Goal: Task Accomplishment & Management: Manage account settings

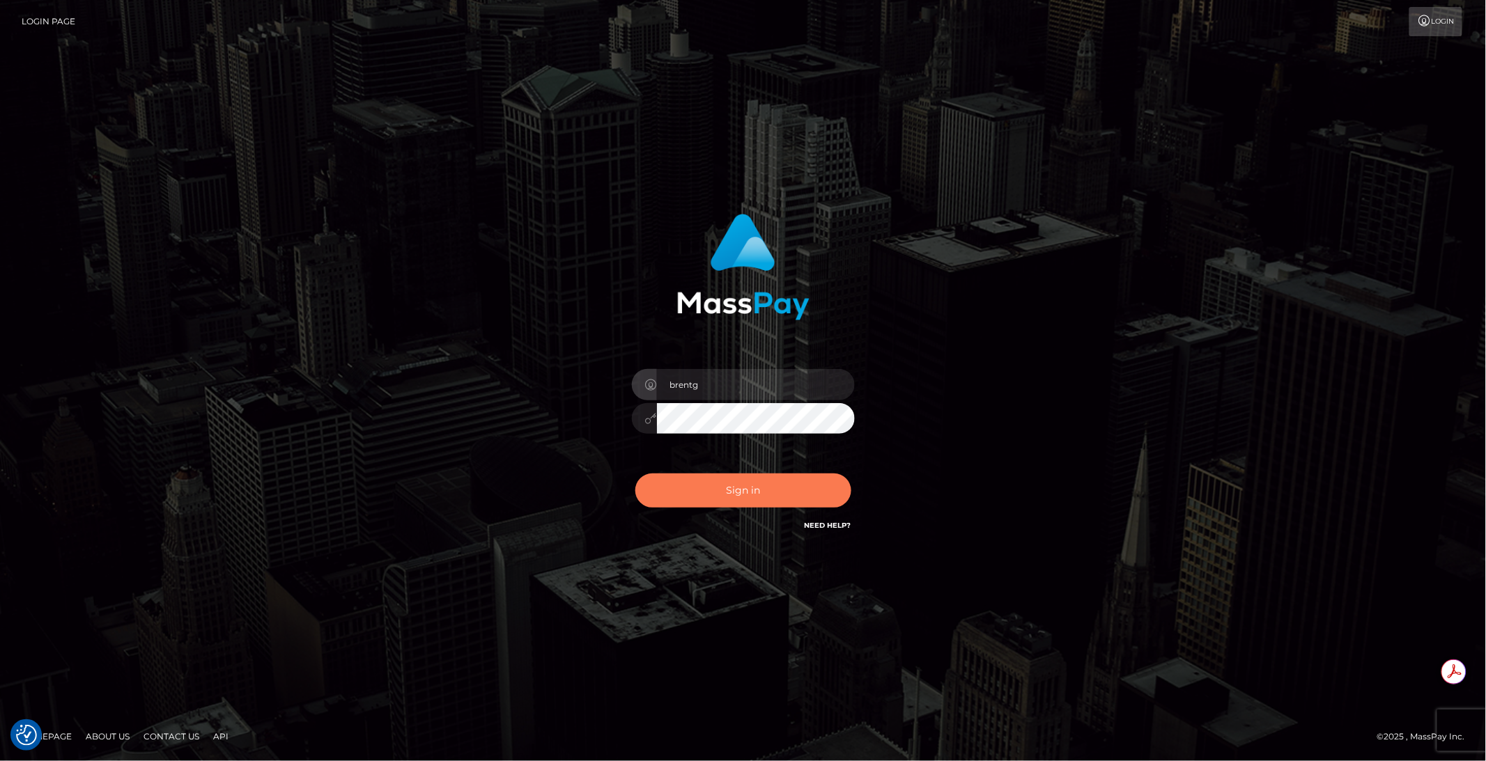
click at [766, 490] on button "Sign in" at bounding box center [743, 491] width 216 height 34
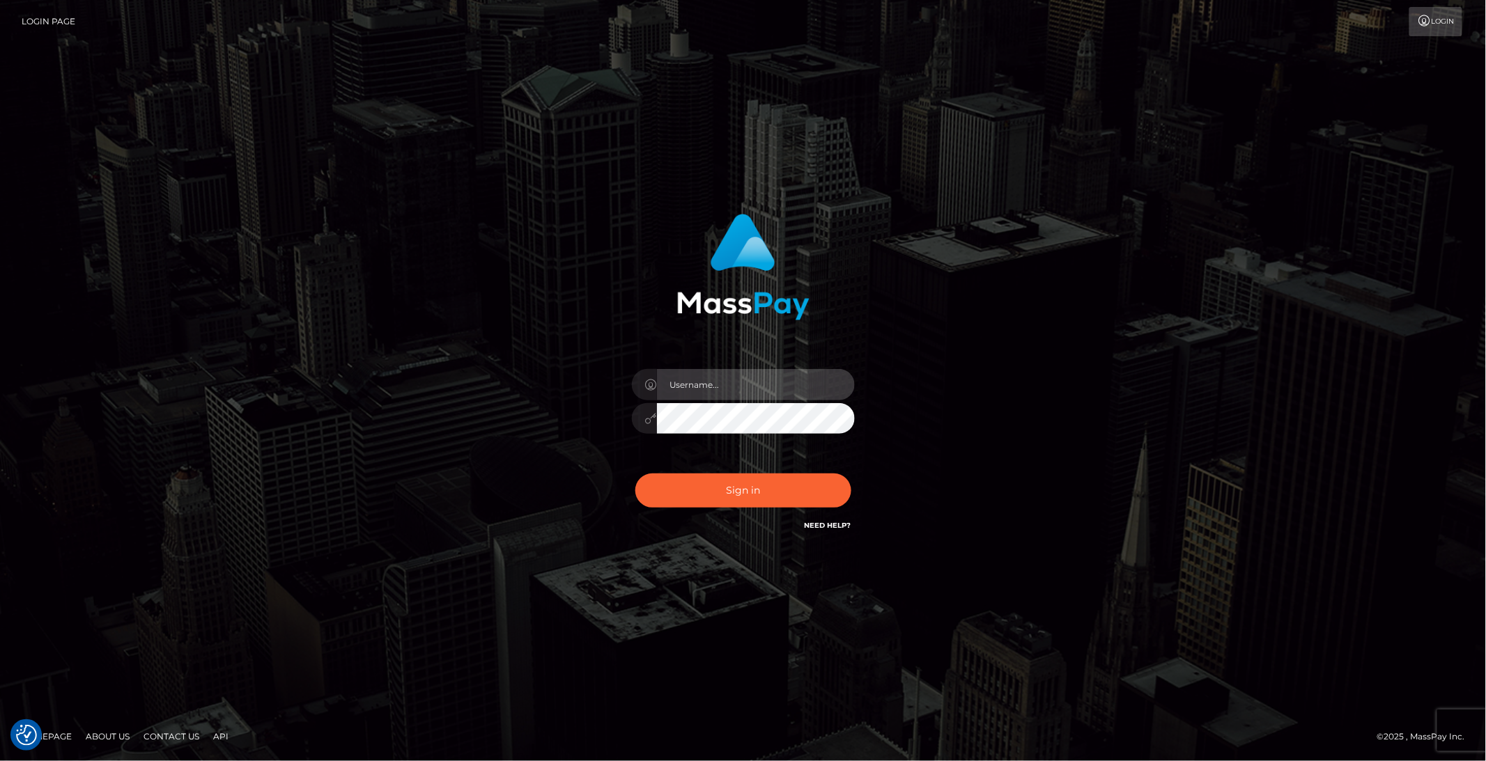
type input "brentg"
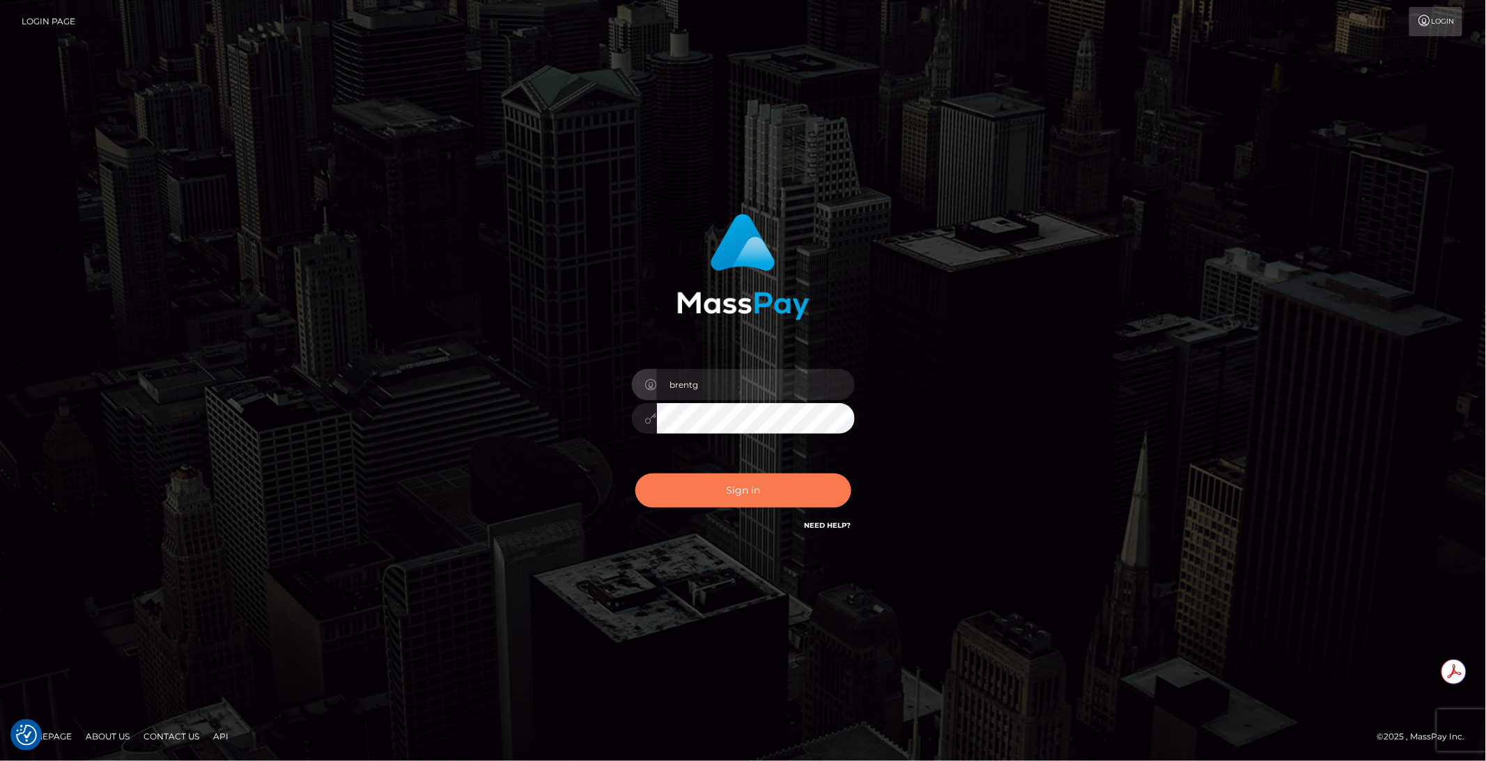
click at [734, 490] on button "Sign in" at bounding box center [743, 491] width 216 height 34
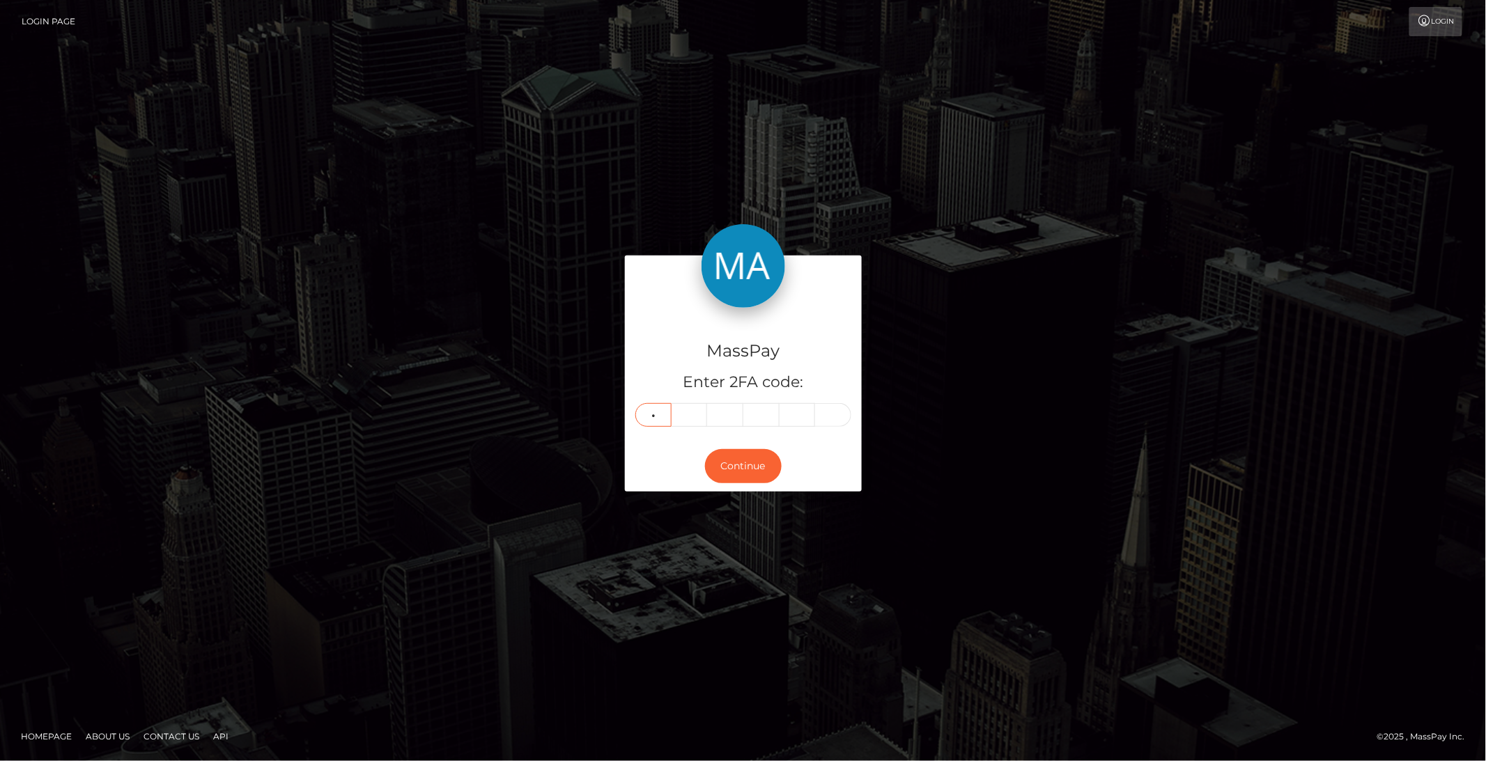
type input "6"
type input "1"
type input "2"
type input "4"
type input "9"
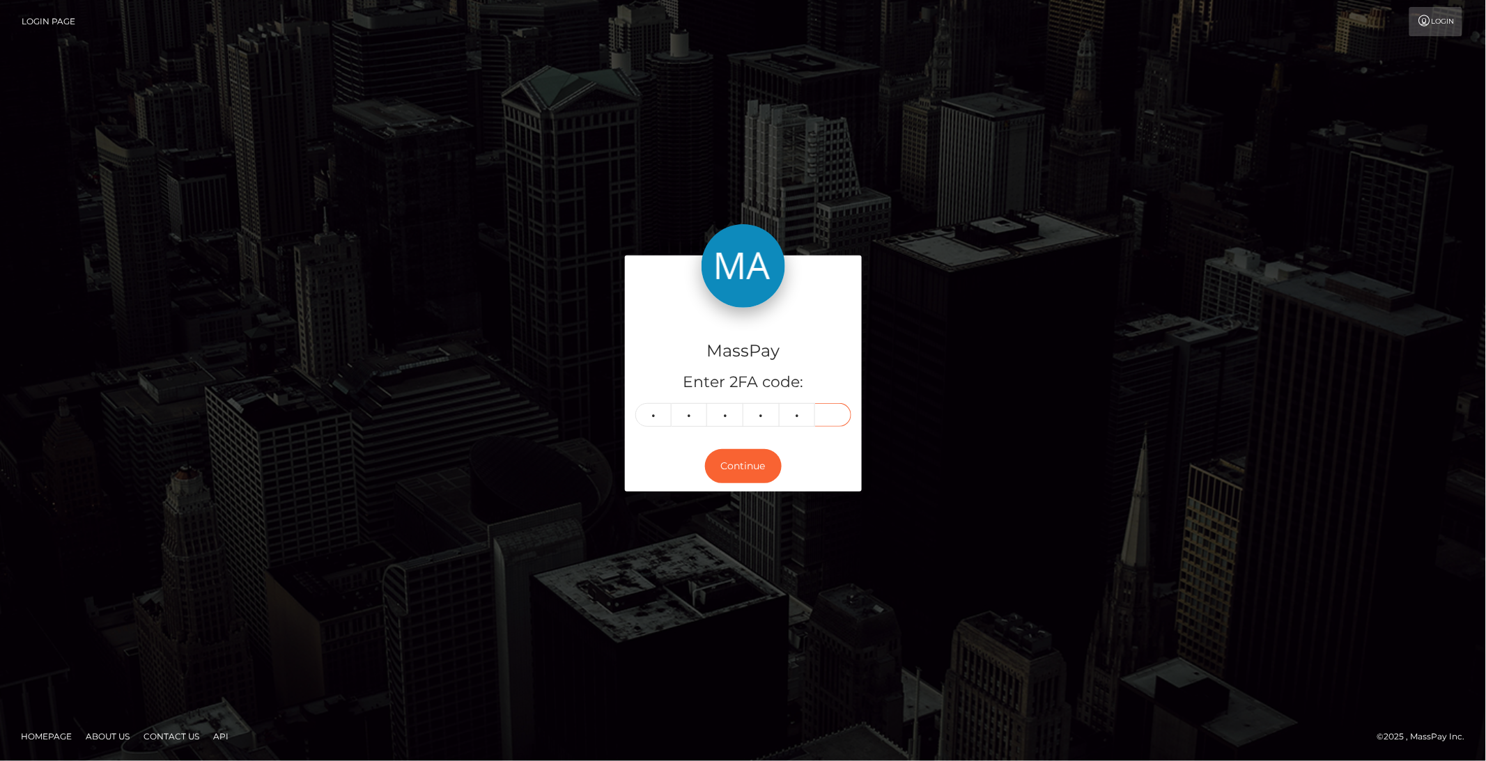
type input "2"
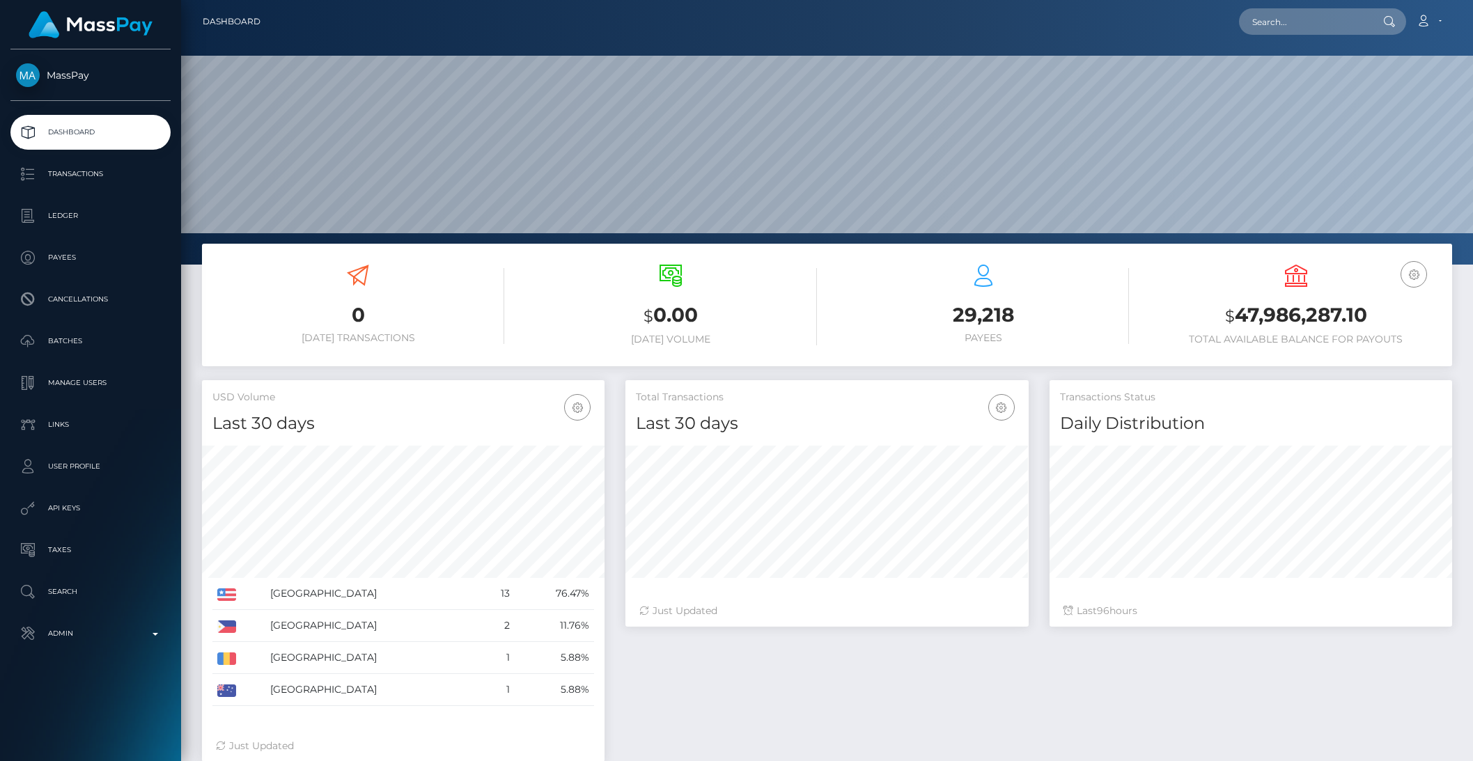
scroll to position [246, 402]
click at [1288, 24] on input "text" at bounding box center [1304, 21] width 131 height 26
paste input "hrhi7530@gmail.com"
click at [1288, 26] on input "hrhi7530@gmail.com" at bounding box center [1304, 21] width 131 height 26
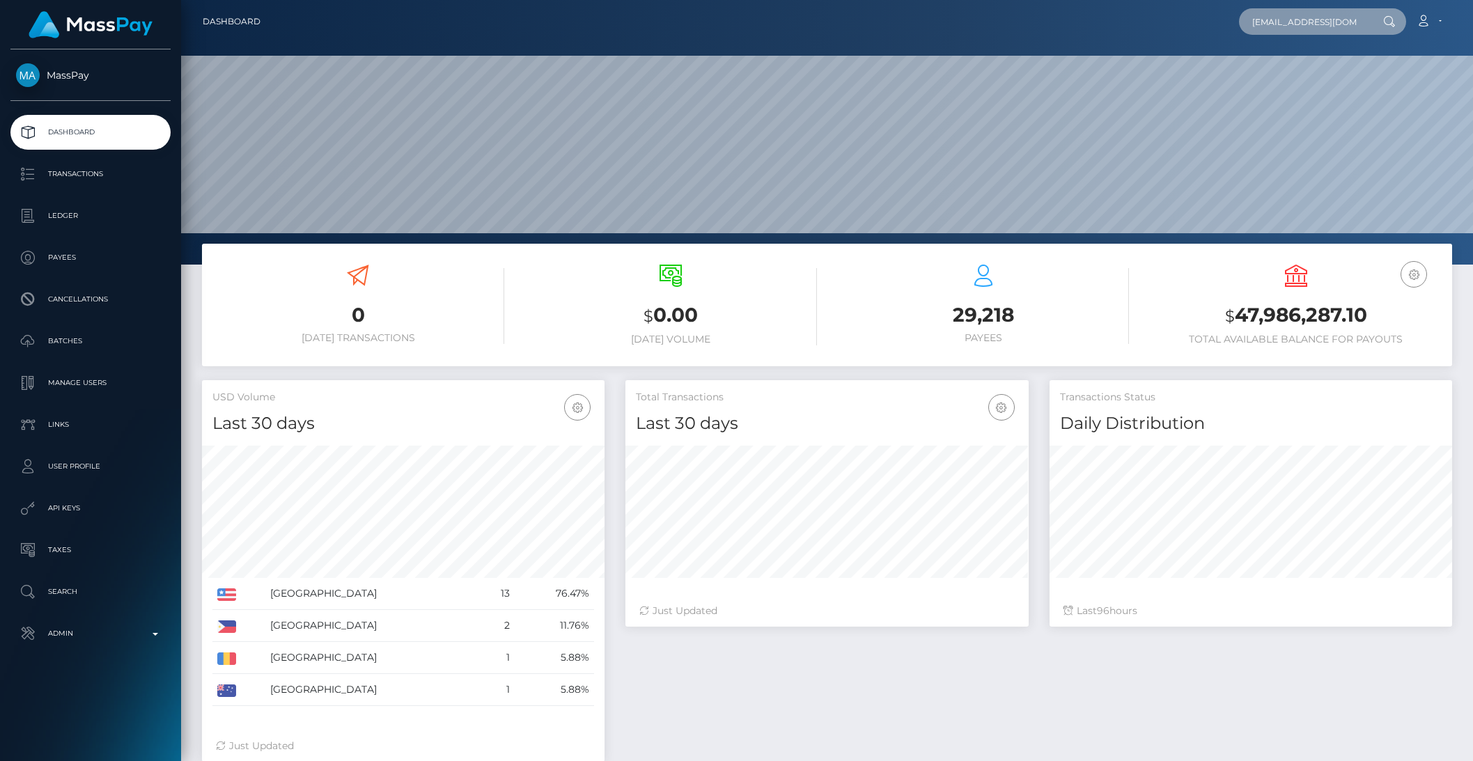
click at [1288, 26] on input "hrhi7530@gmail.com" at bounding box center [1304, 21] width 131 height 26
paste input "abigigi7"
type input "habigigi7@gmail.com"
click at [1307, 68] on link "YARIN KADOSH" at bounding box center [1294, 72] width 111 height 26
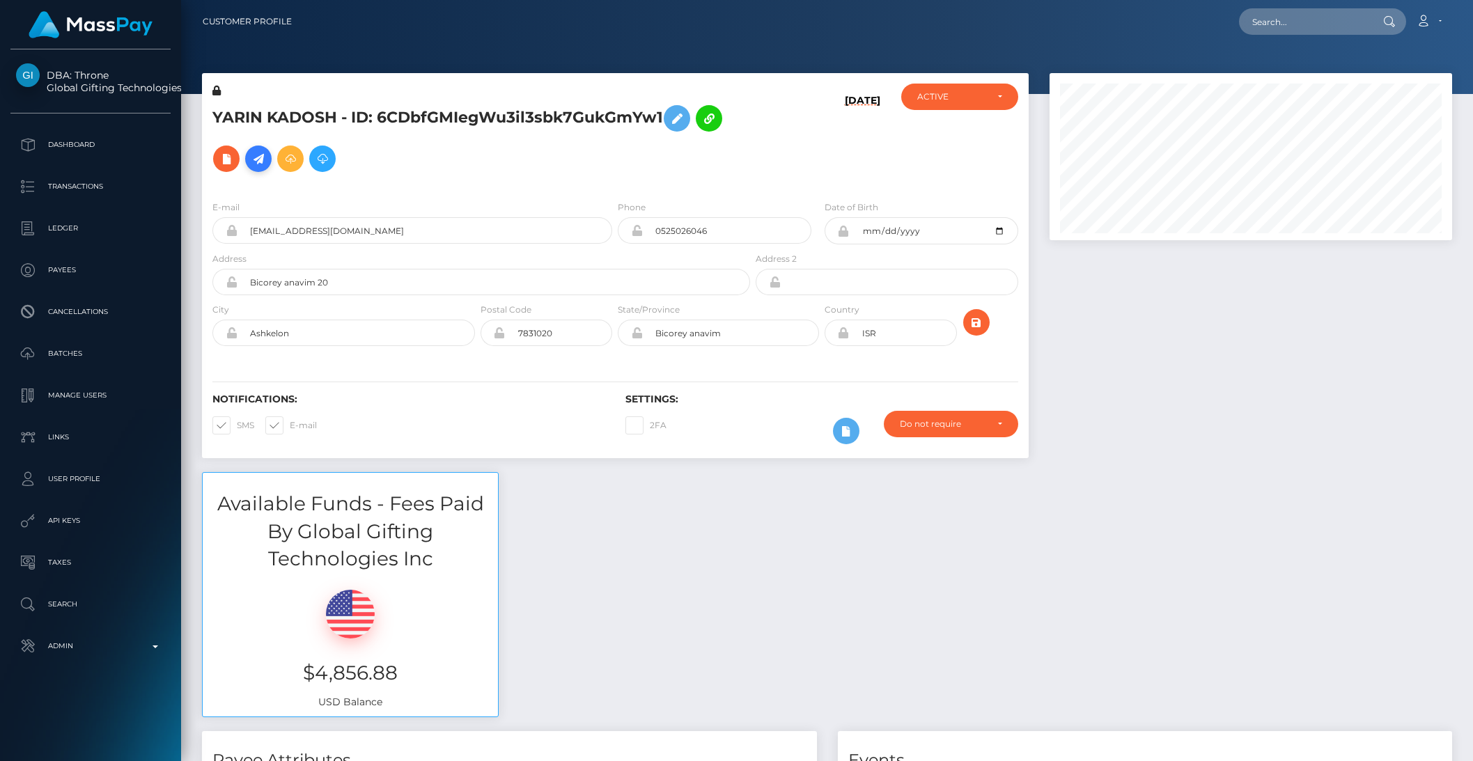
scroll to position [167, 402]
click at [262, 157] on icon at bounding box center [258, 158] width 17 height 17
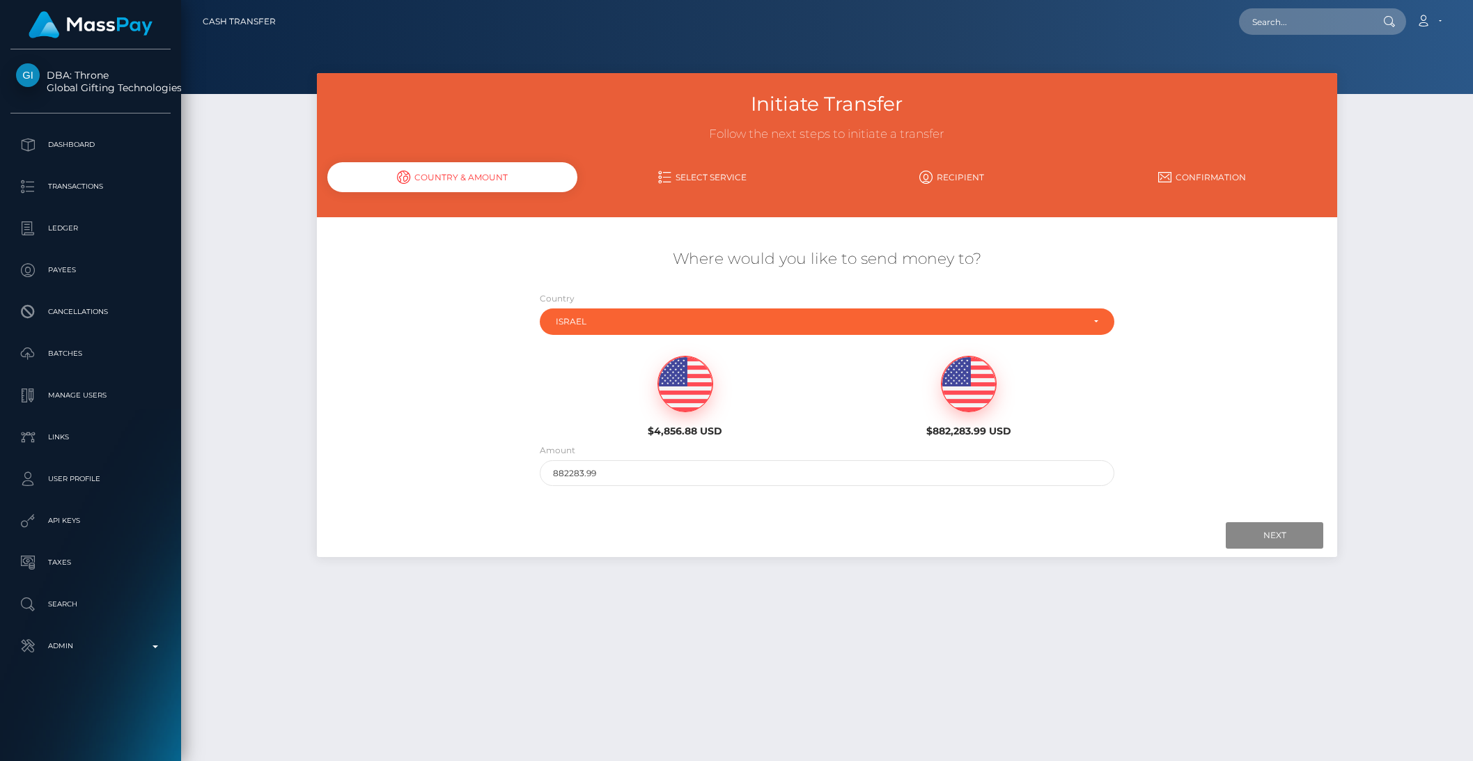
click at [677, 396] on img at bounding box center [685, 385] width 54 height 56
type input "4856.88"
click at [1236, 531] on input "Next" at bounding box center [1275, 535] width 98 height 26
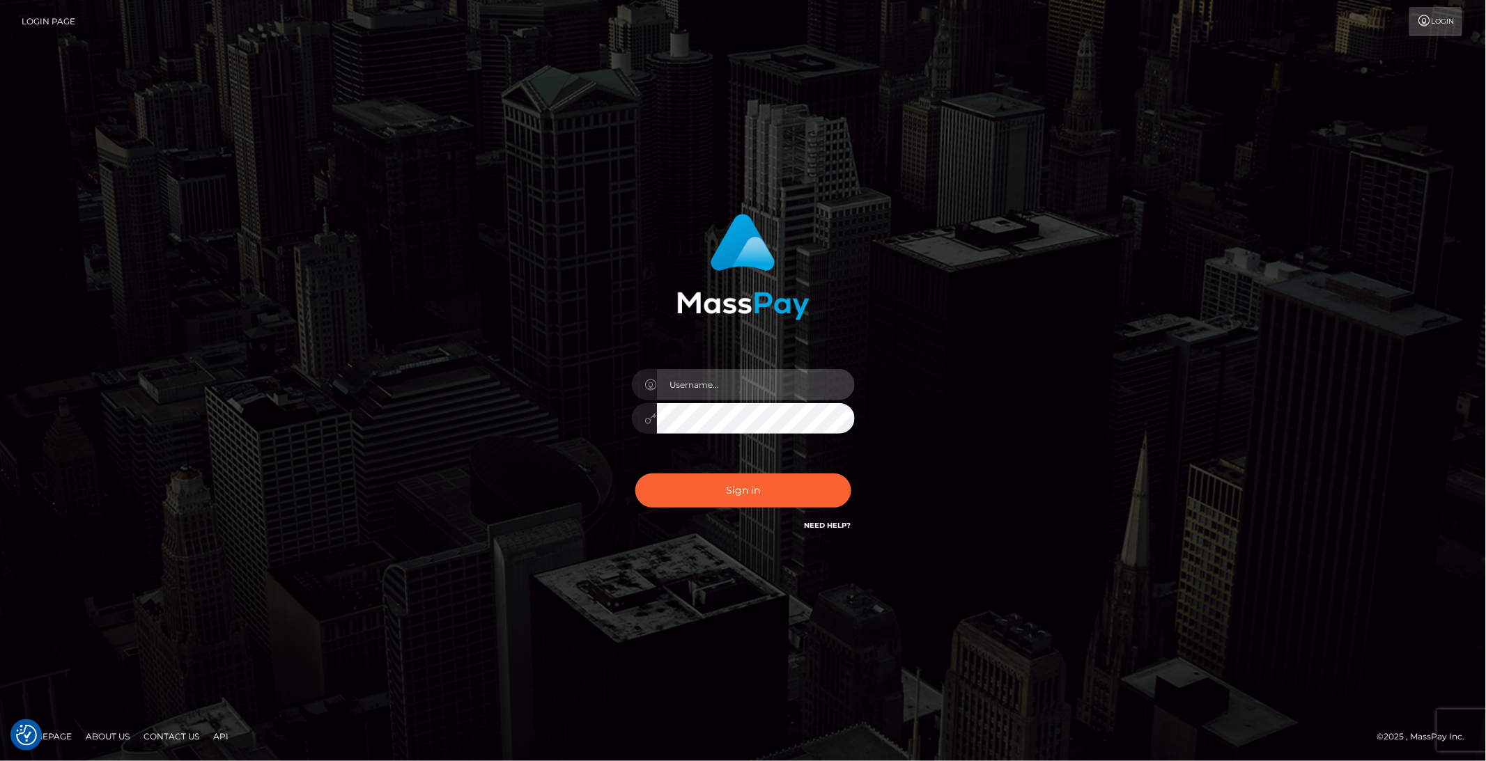
type input "brentg"
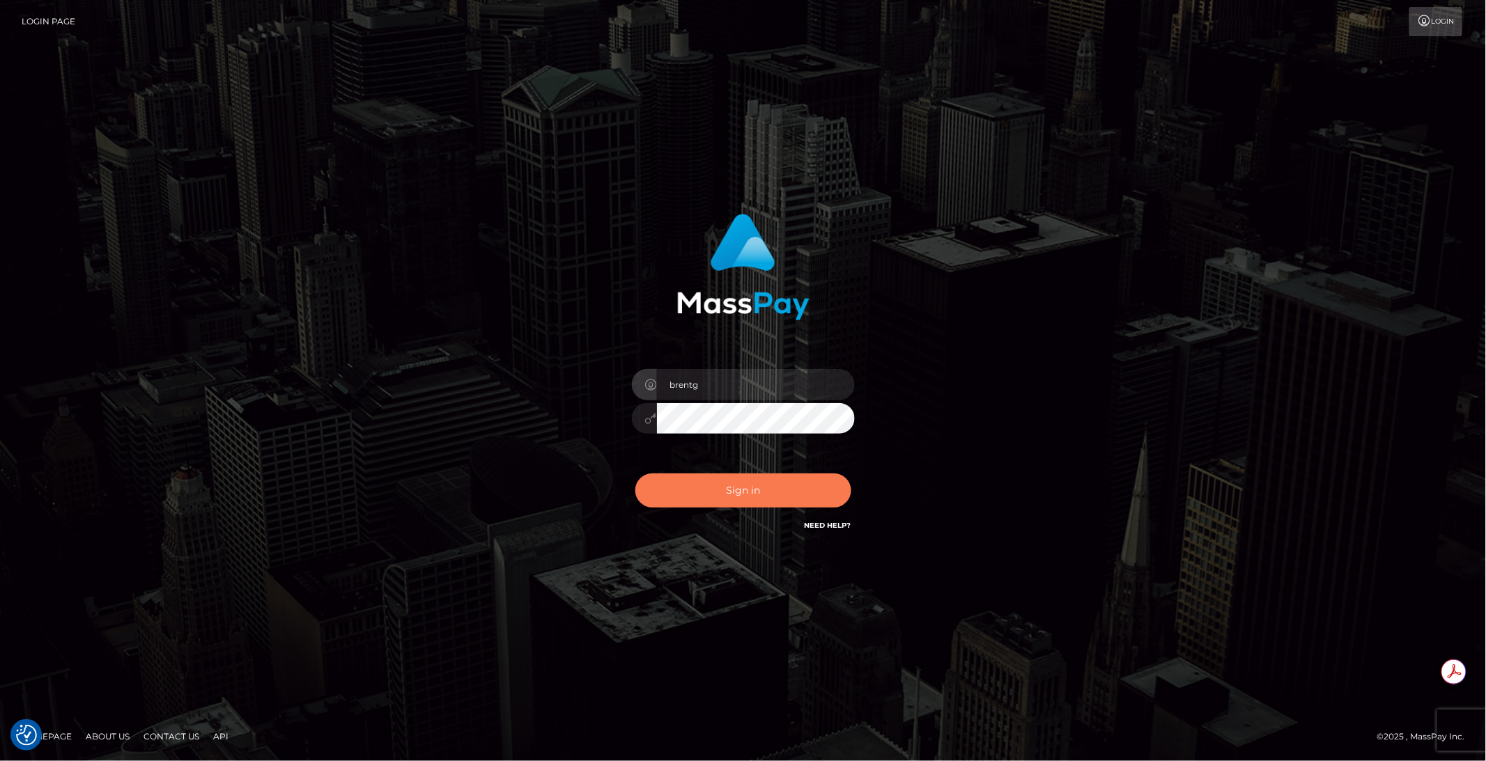
click at [687, 477] on button "Sign in" at bounding box center [743, 491] width 216 height 34
click at [695, 493] on div "Sign in Need Help?" at bounding box center [743, 496] width 244 height 62
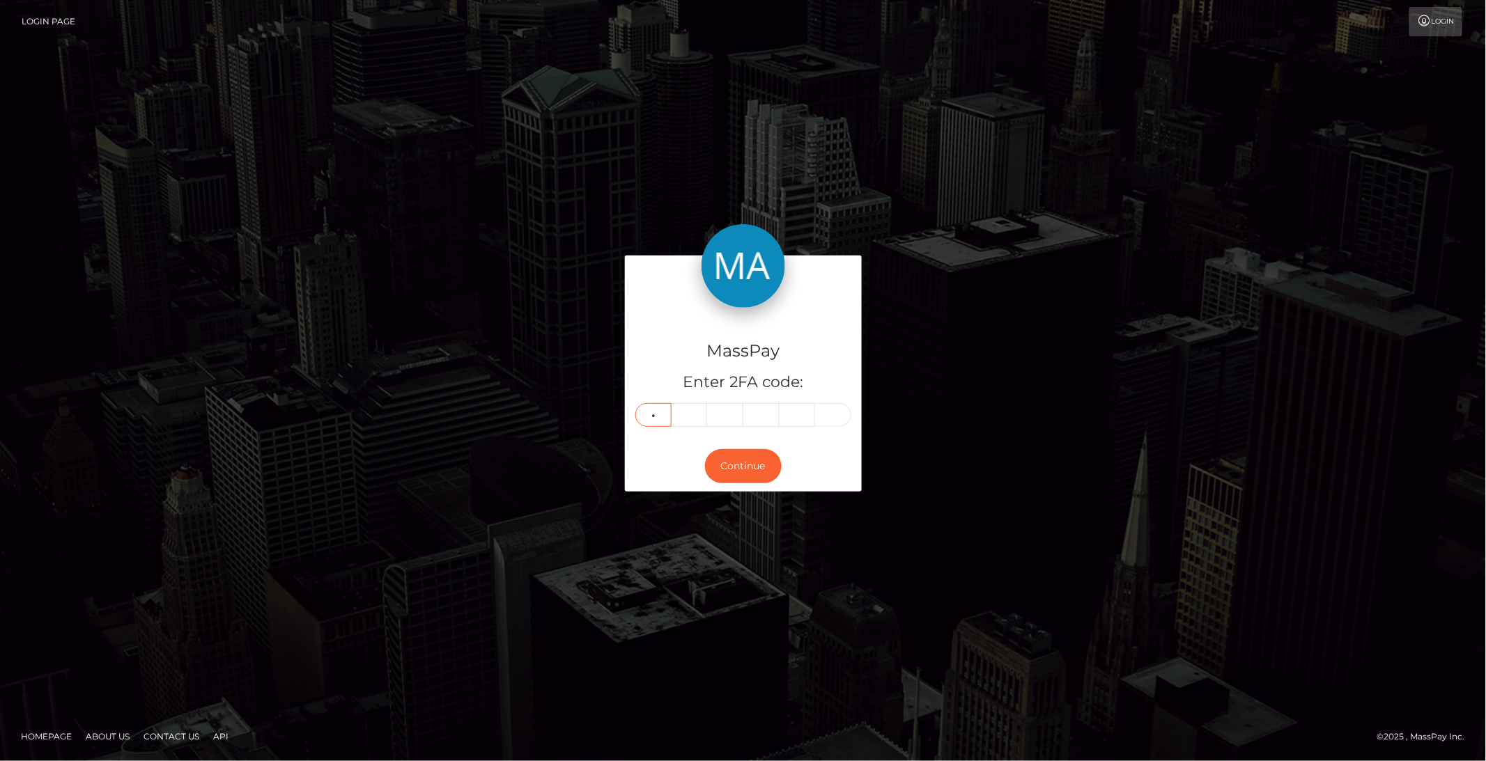
type input "5"
type input "3"
type input "0"
type input "9"
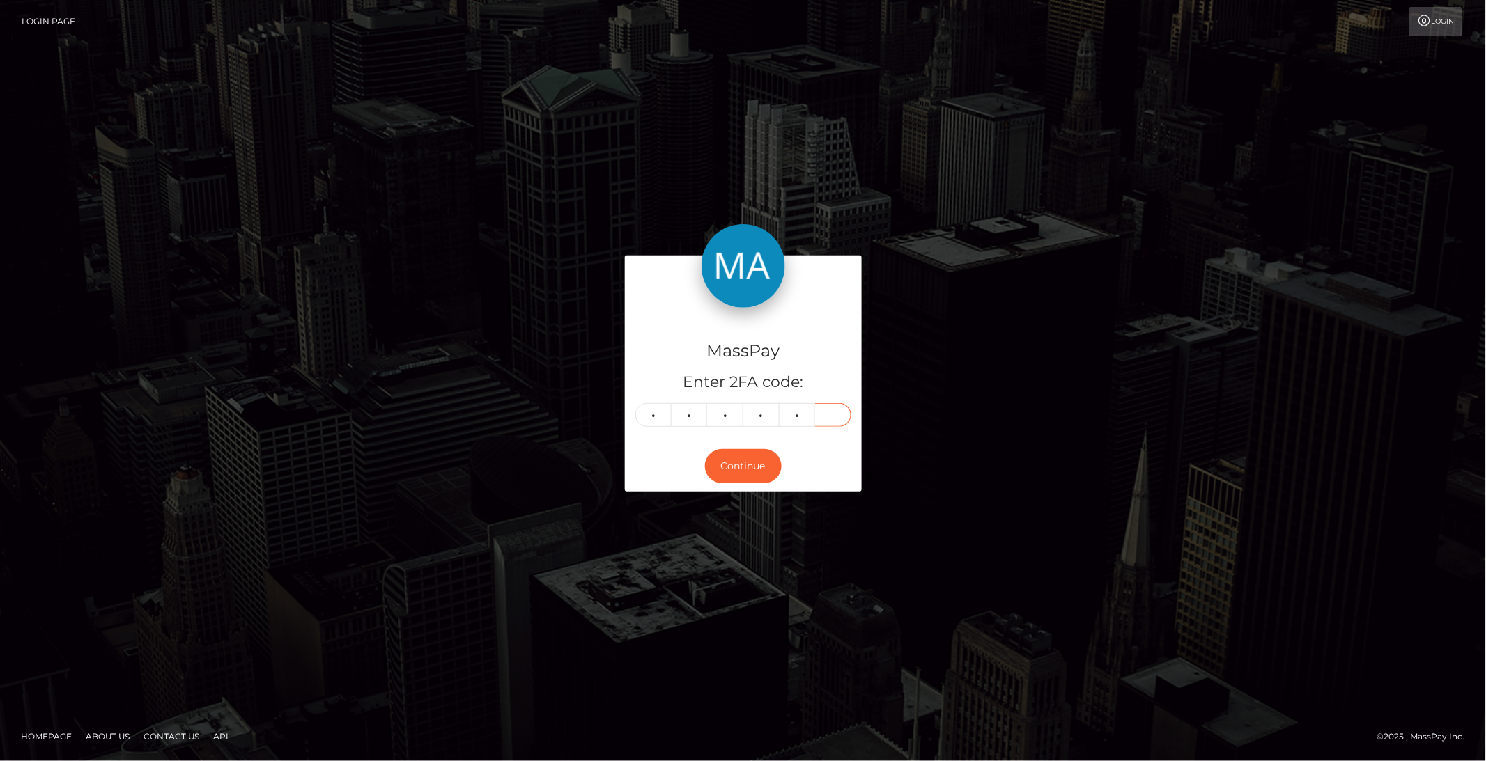
type input "9"
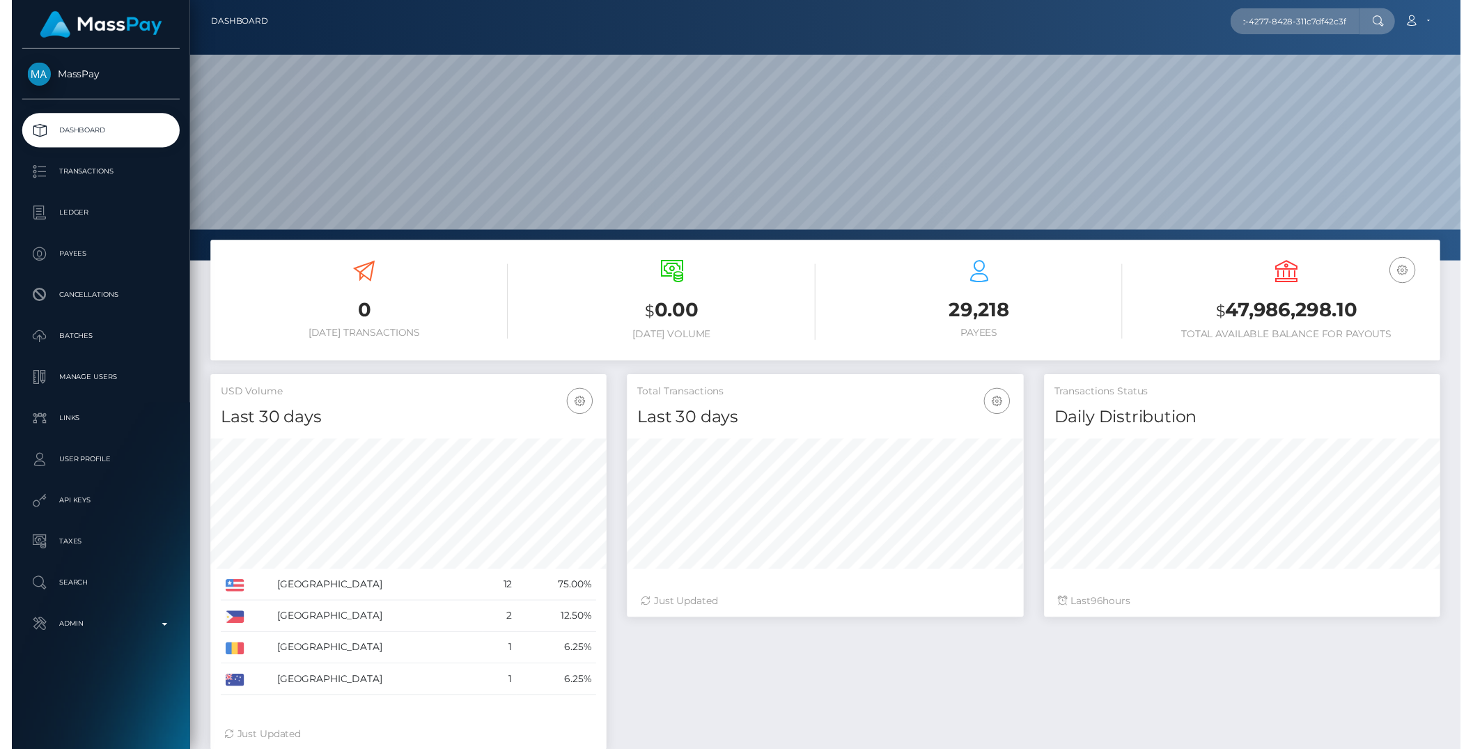
scroll to position [246, 402]
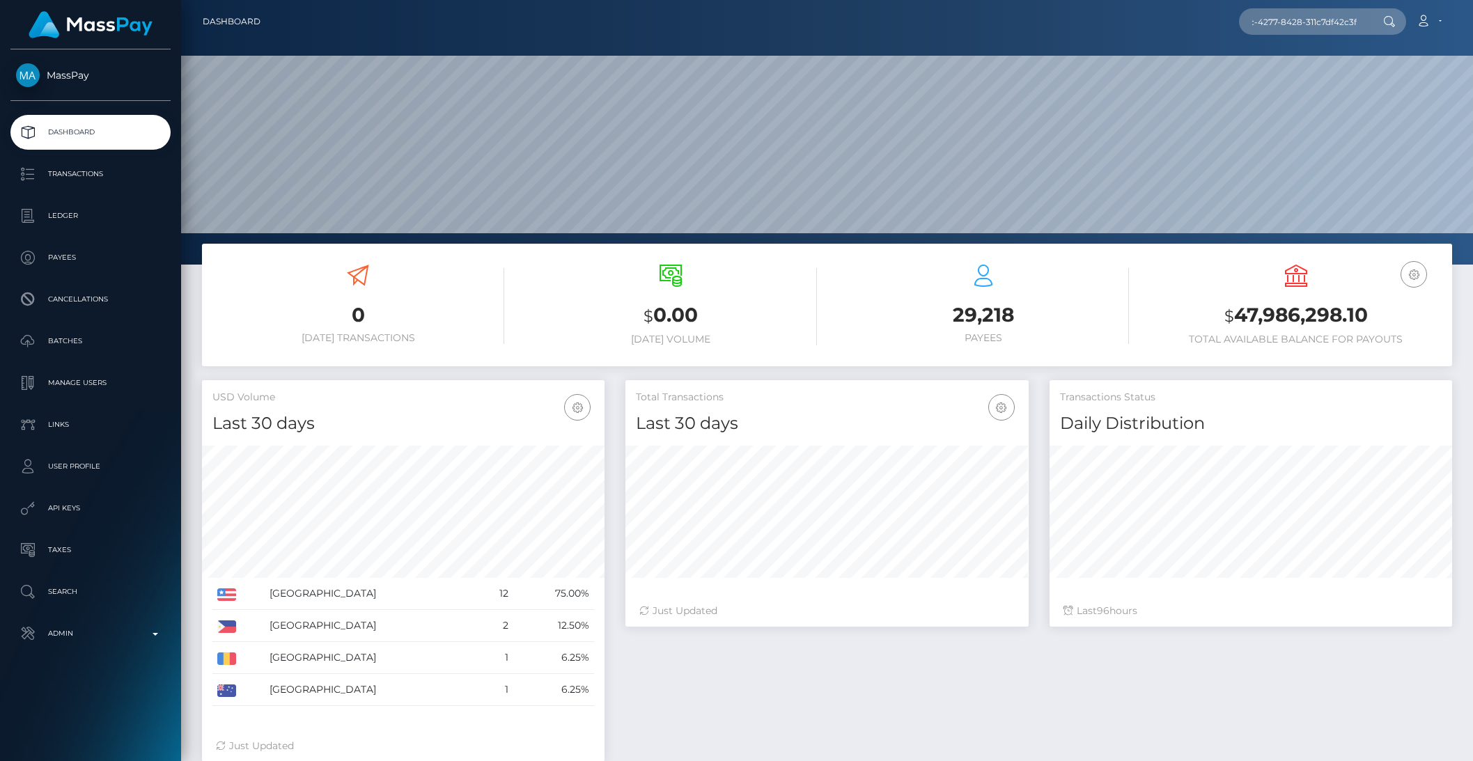
type input "230719a0-ba3c-4277-8428-311c7df42c3f"
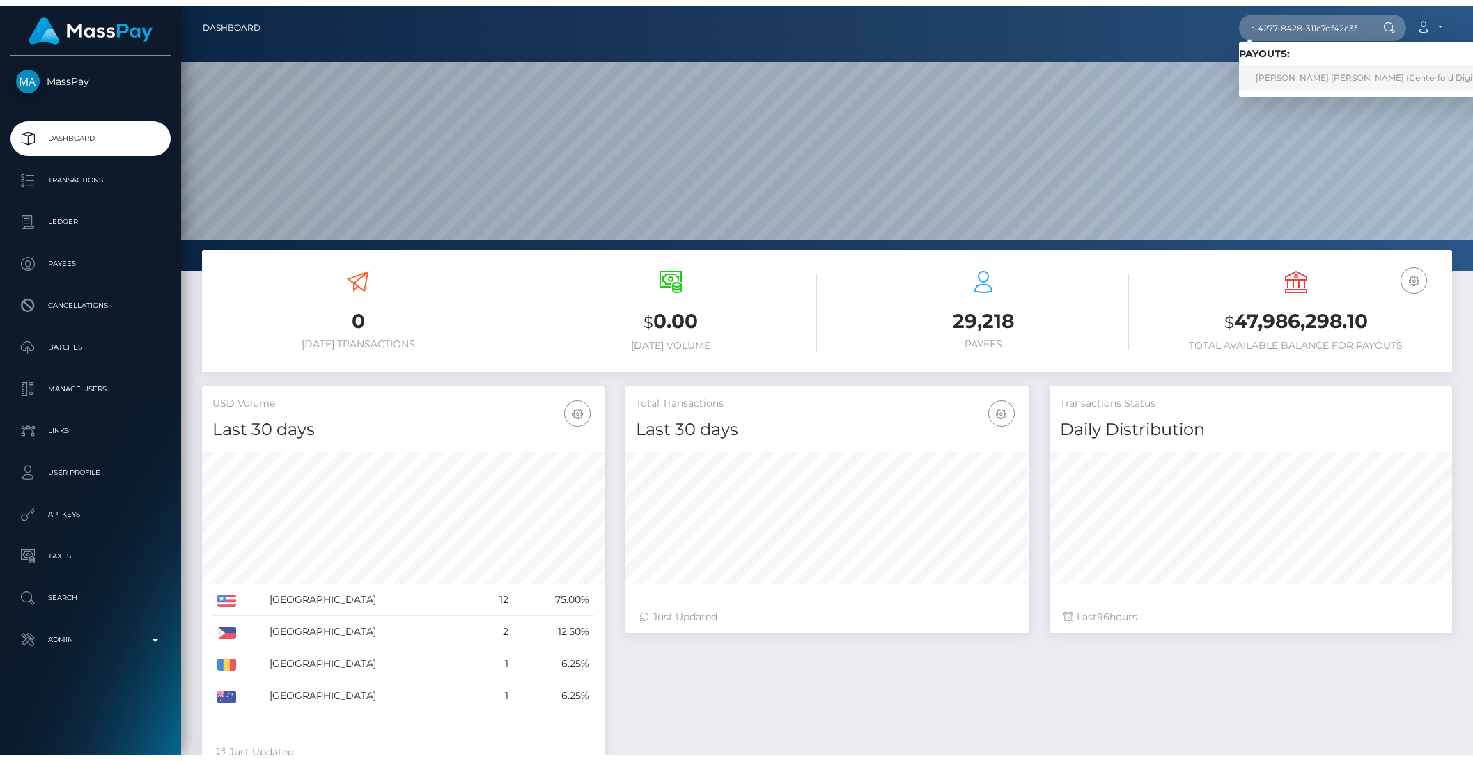
scroll to position [0, 0]
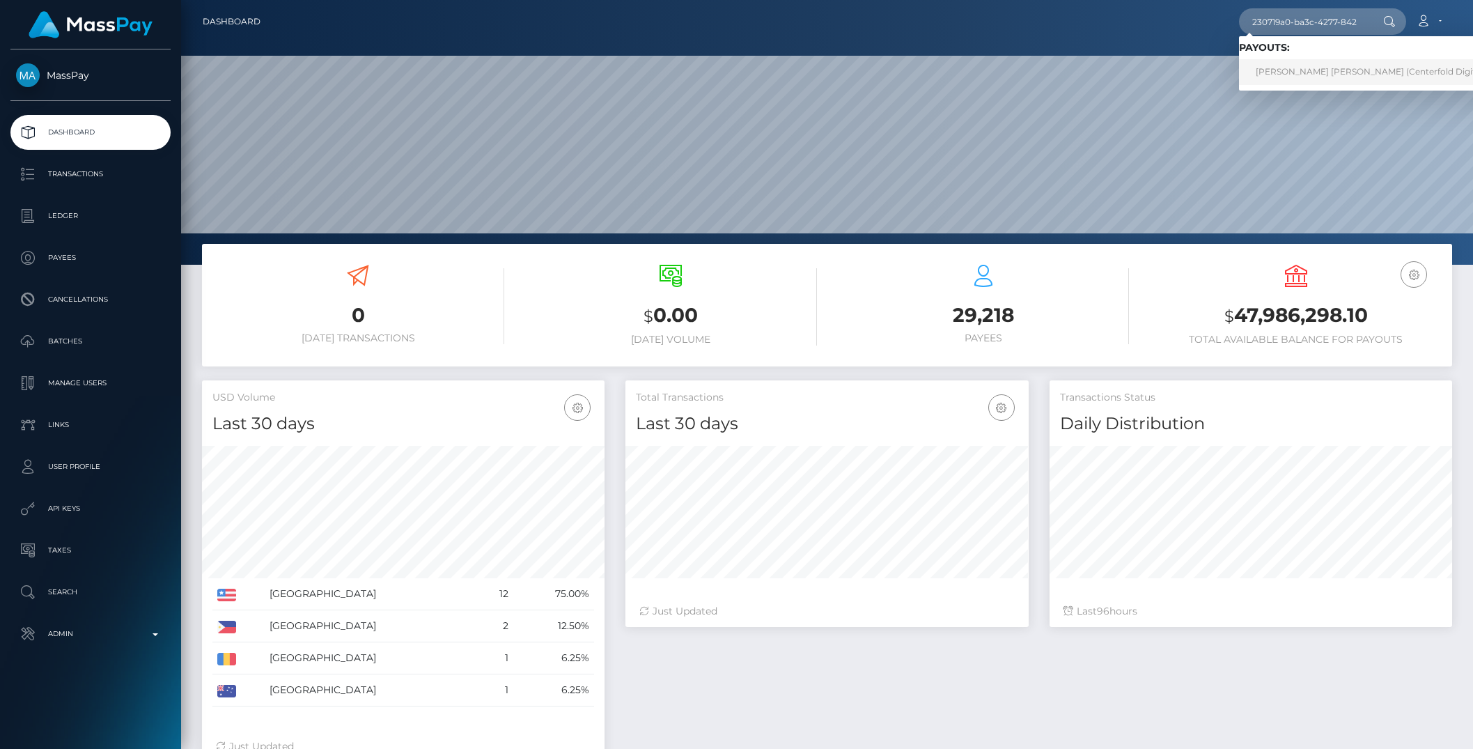
click at [1299, 64] on link "Jessica Oliveira Magalhaes (Centerfold Digital Inc - )" at bounding box center [1382, 72] width 286 height 26
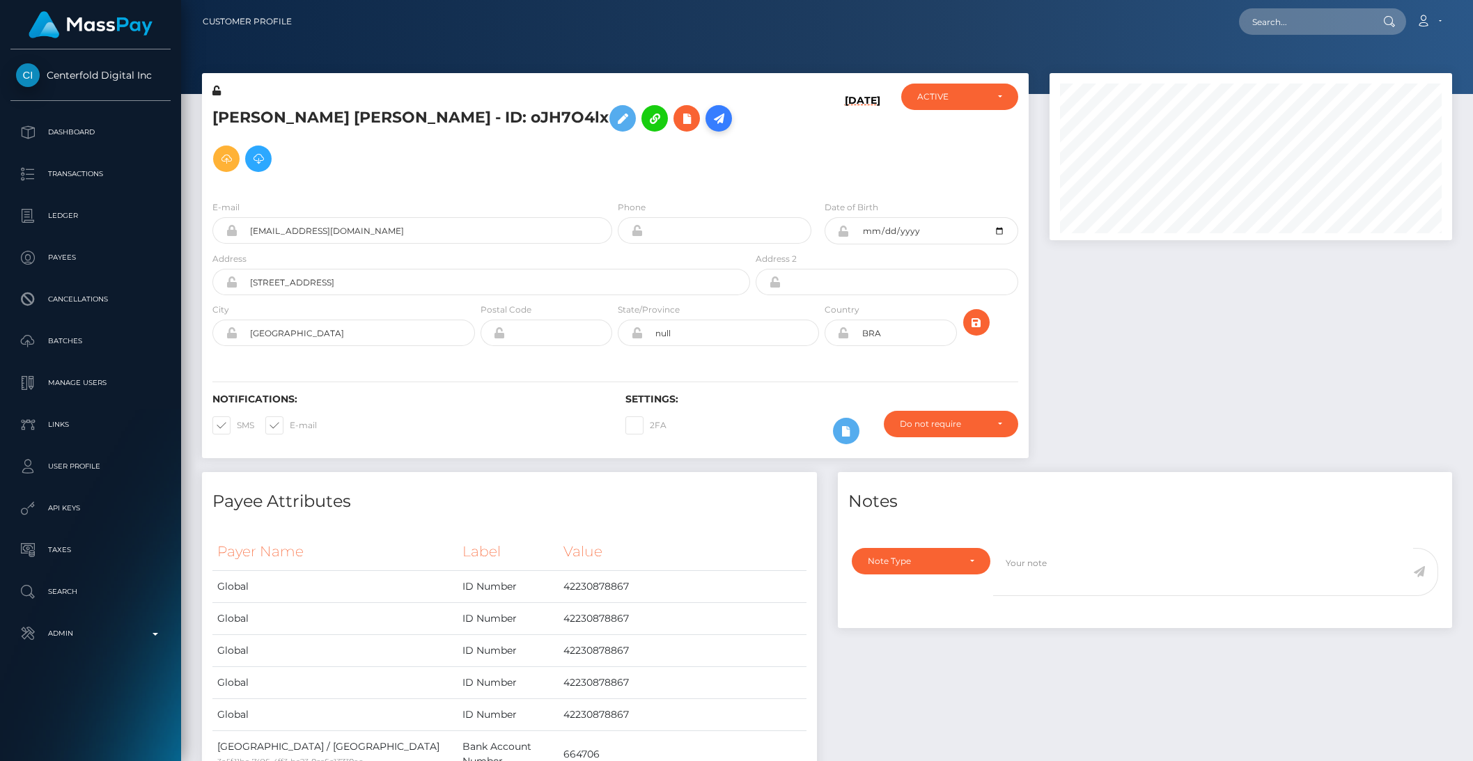
click at [710, 116] on icon at bounding box center [718, 118] width 17 height 17
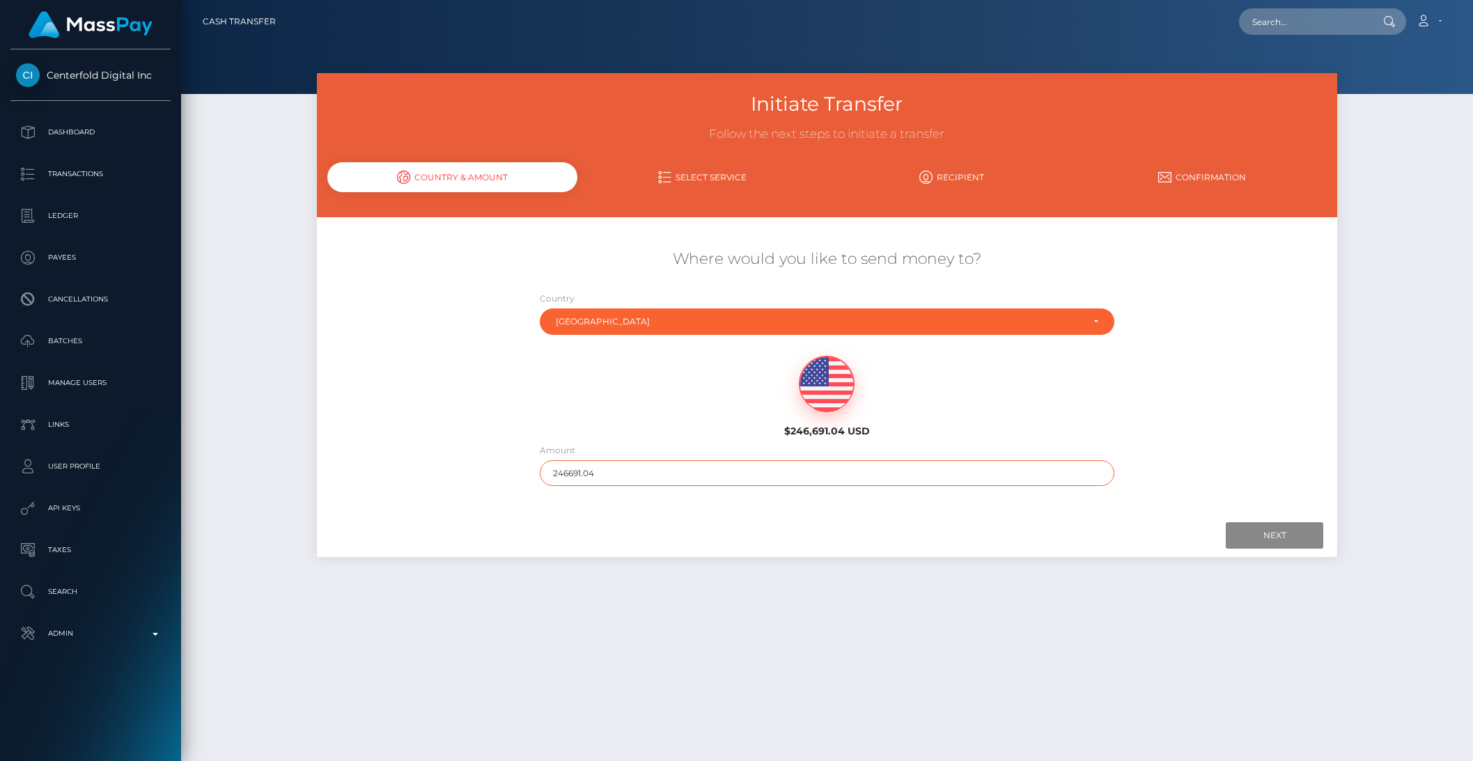
drag, startPoint x: 572, startPoint y: 477, endPoint x: 660, endPoint y: 468, distance: 88.9
click at [660, 468] on input "246691.04" at bounding box center [827, 473] width 575 height 26
type input "91.04"
click at [1289, 544] on input "Next" at bounding box center [1275, 535] width 98 height 26
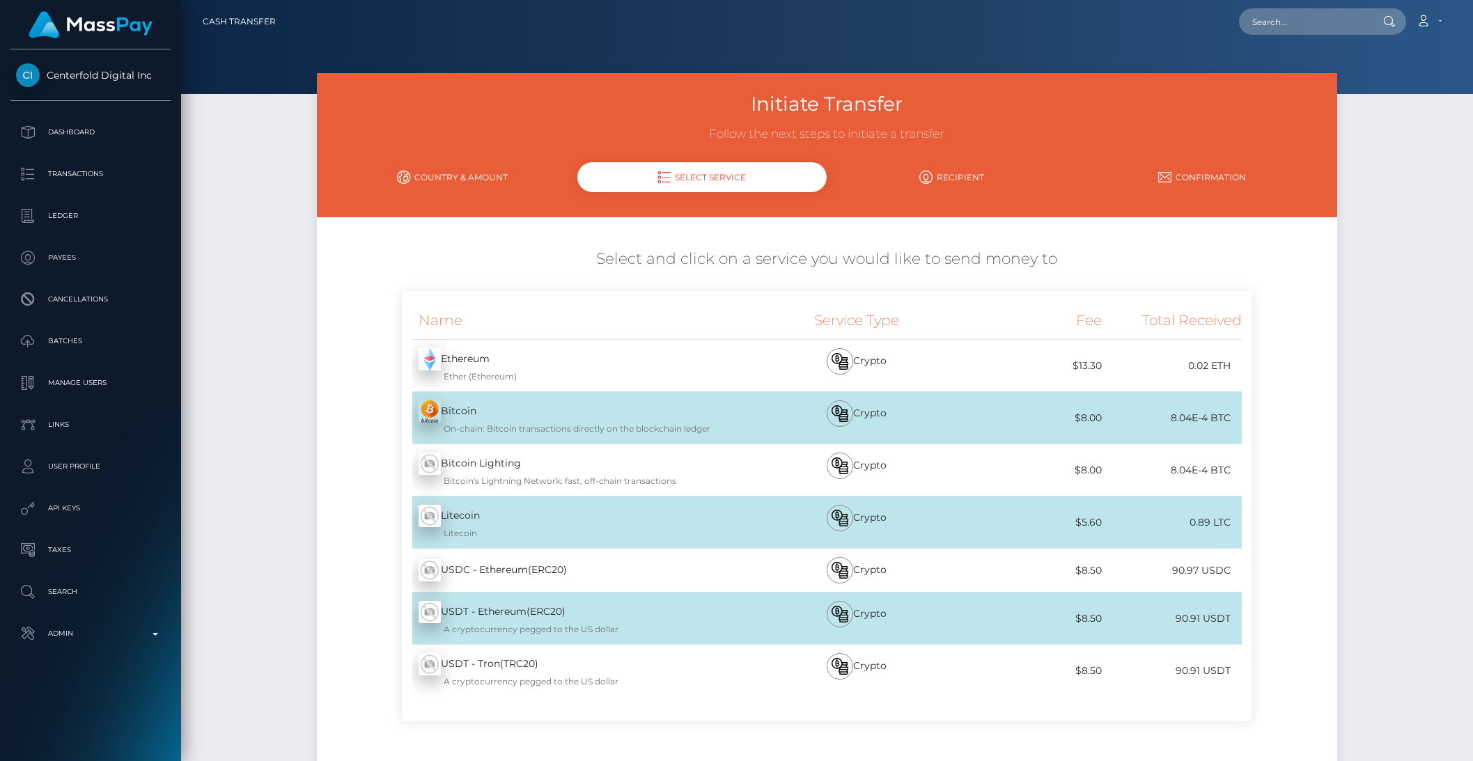
click at [1317, 8] on div "Loading... Loading..." at bounding box center [1322, 21] width 167 height 26
click at [1312, 10] on input "text" at bounding box center [1304, 21] width 131 height 26
paste input "pout_WhqZaOFu0zmft"
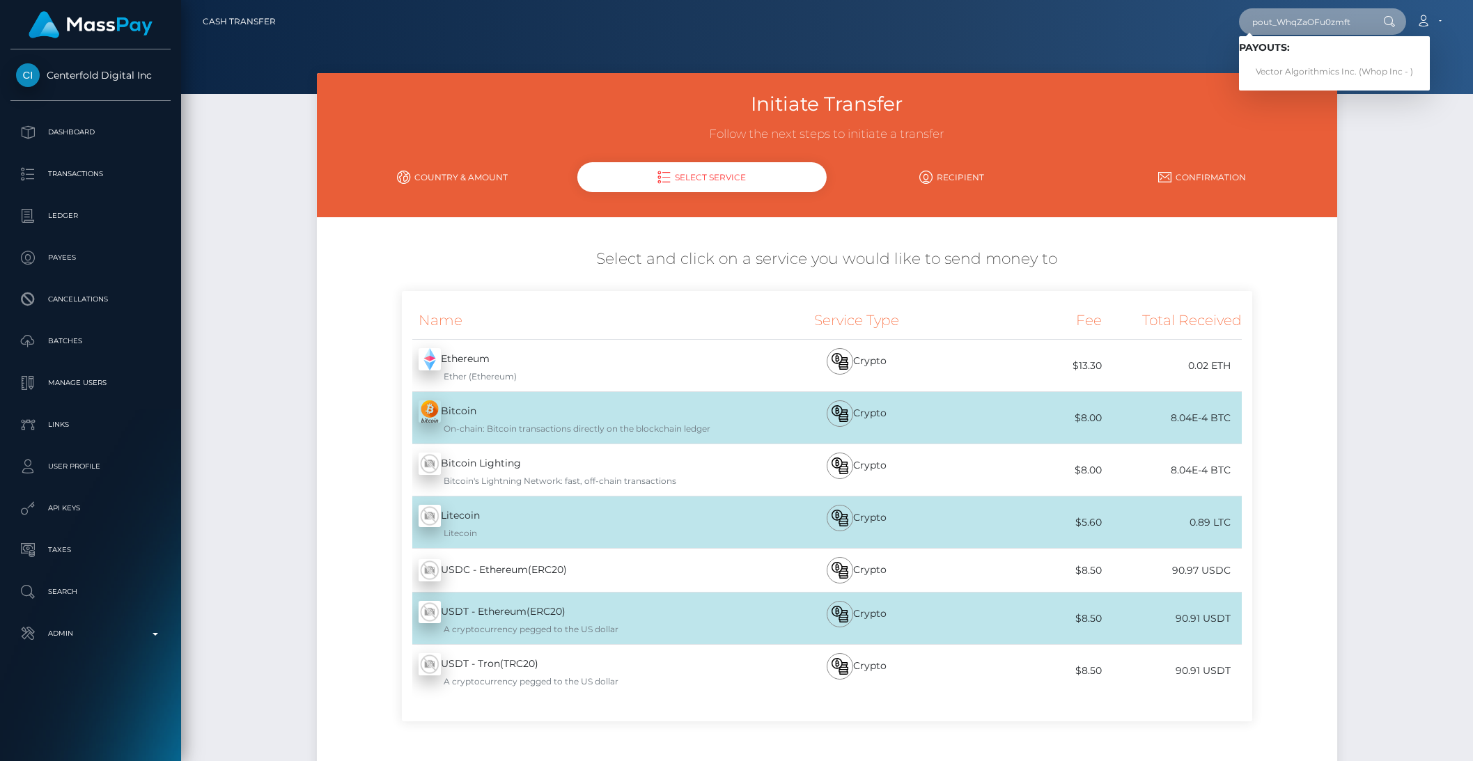
type input "pout_WhqZaOFu0zmft"
click at [1303, 65] on link "Vector Algorithmics Inc. (Whop Inc - )" at bounding box center [1334, 72] width 191 height 26
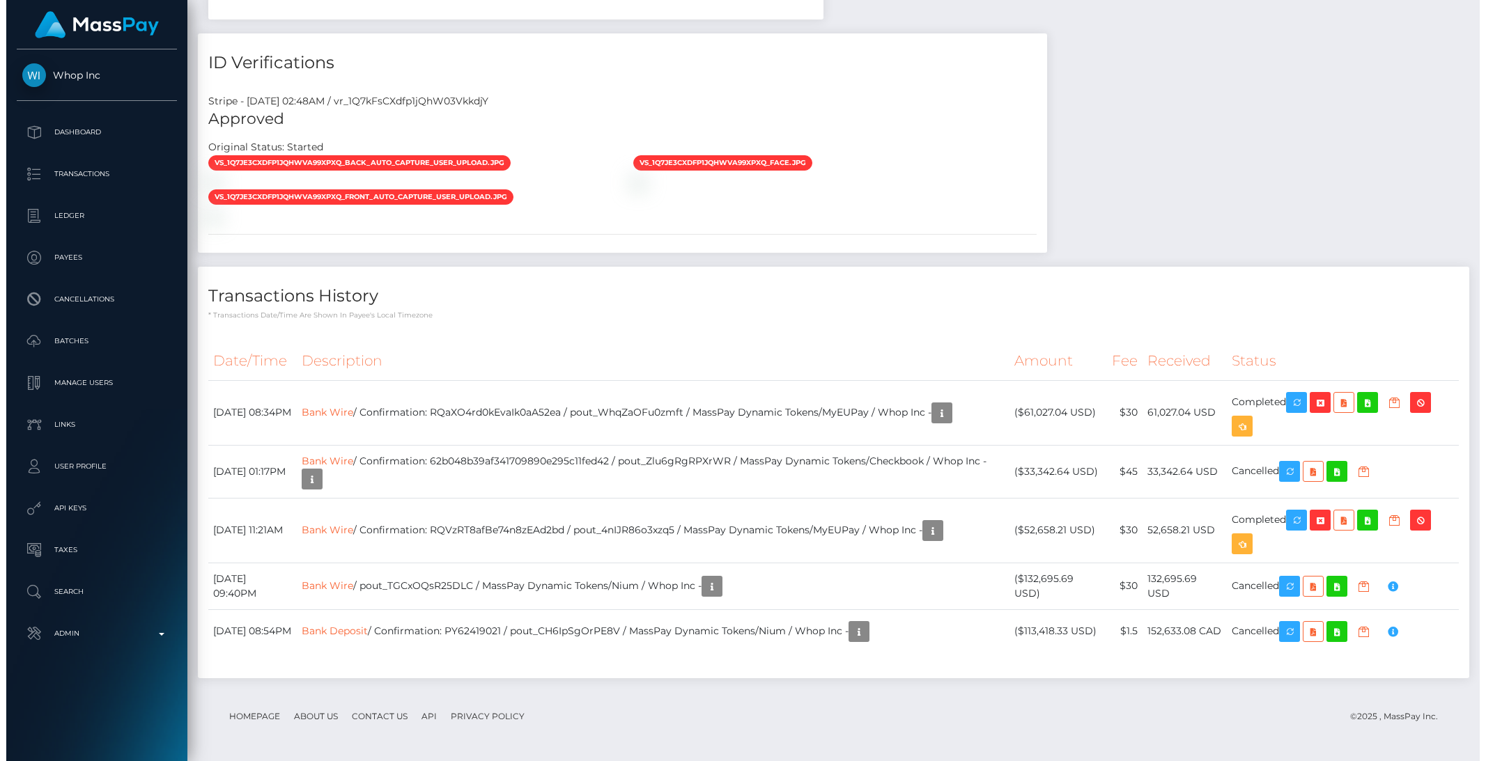
scroll to position [1435, 0]
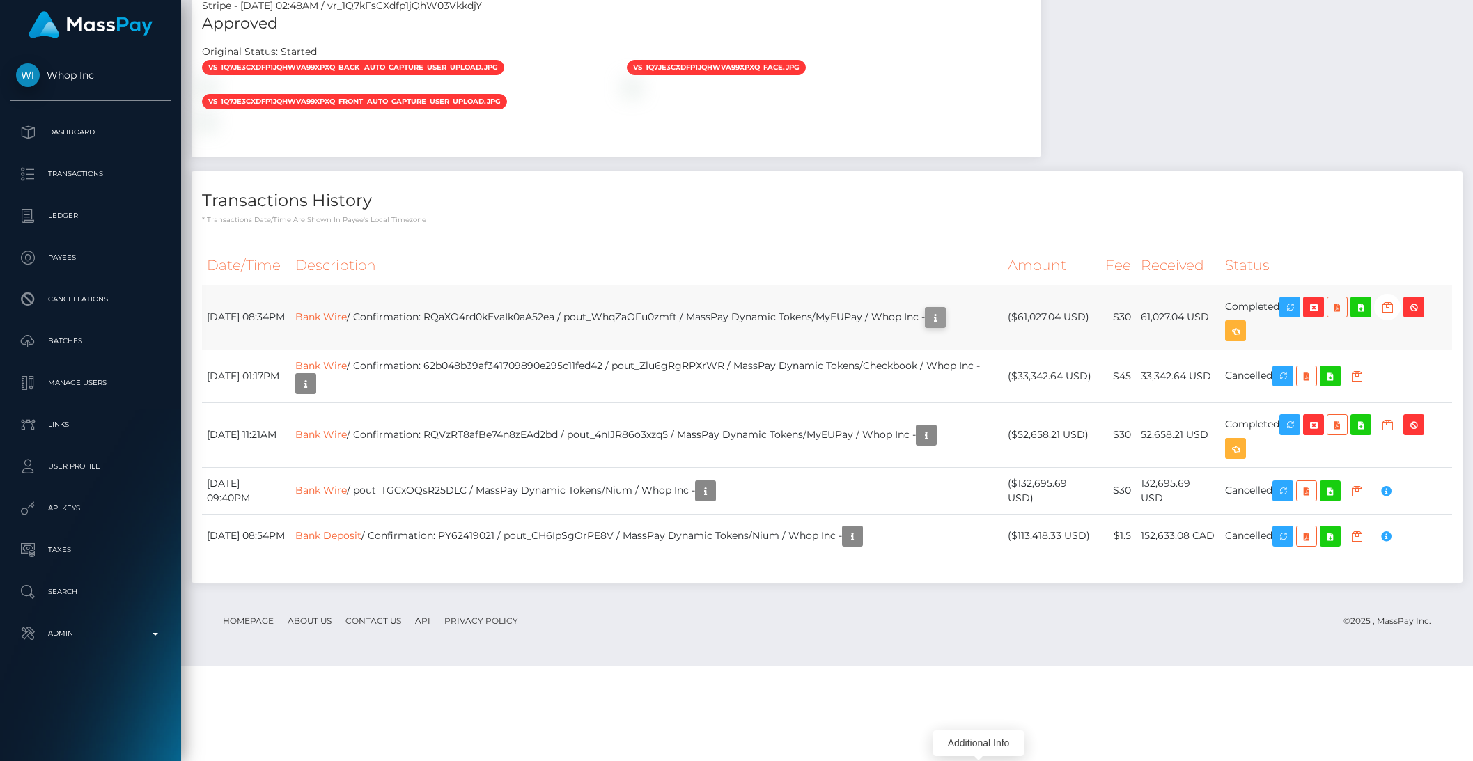
click at [944, 327] on icon "button" at bounding box center [935, 317] width 17 height 17
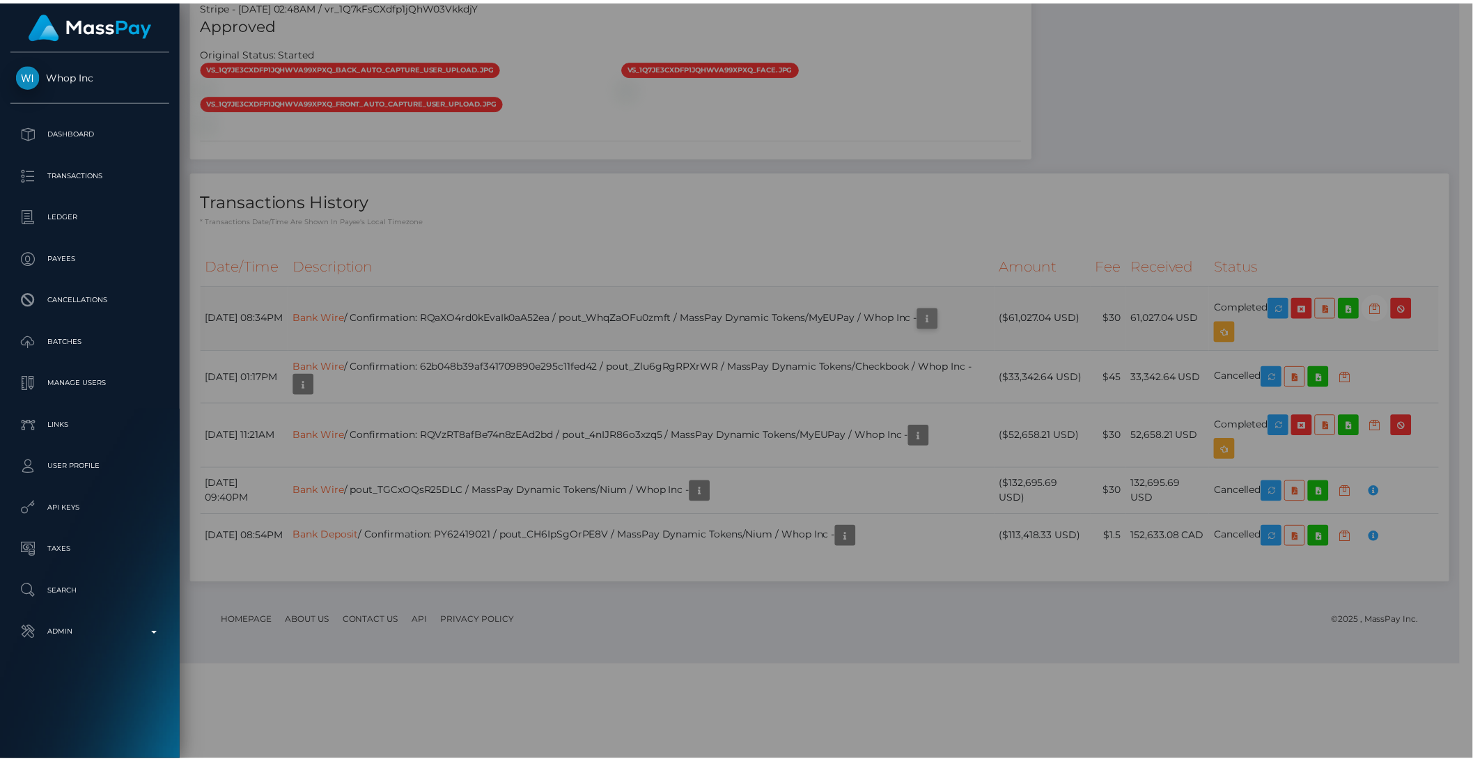
scroll to position [696401, 696165]
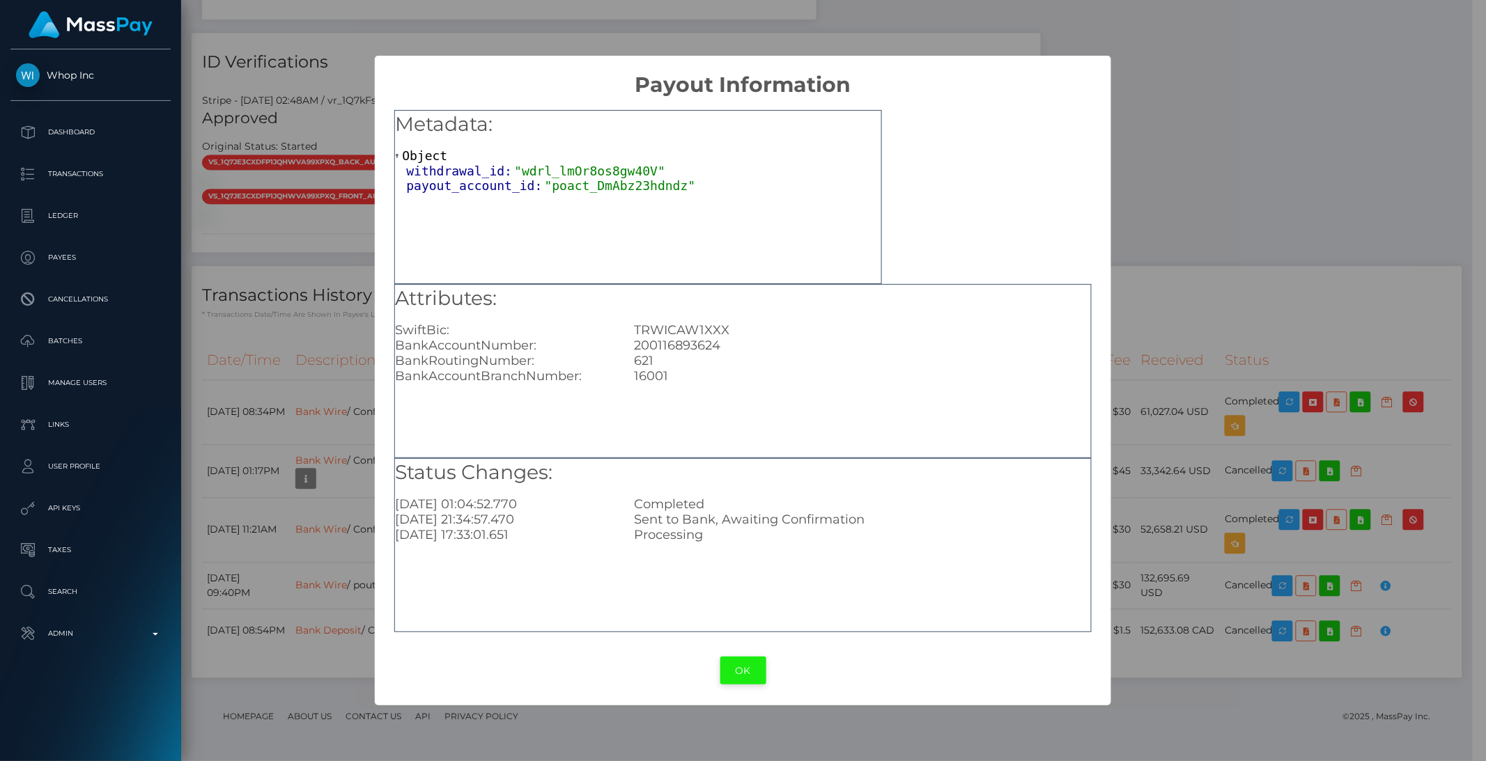
click at [751, 665] on button "OK" at bounding box center [743, 671] width 46 height 29
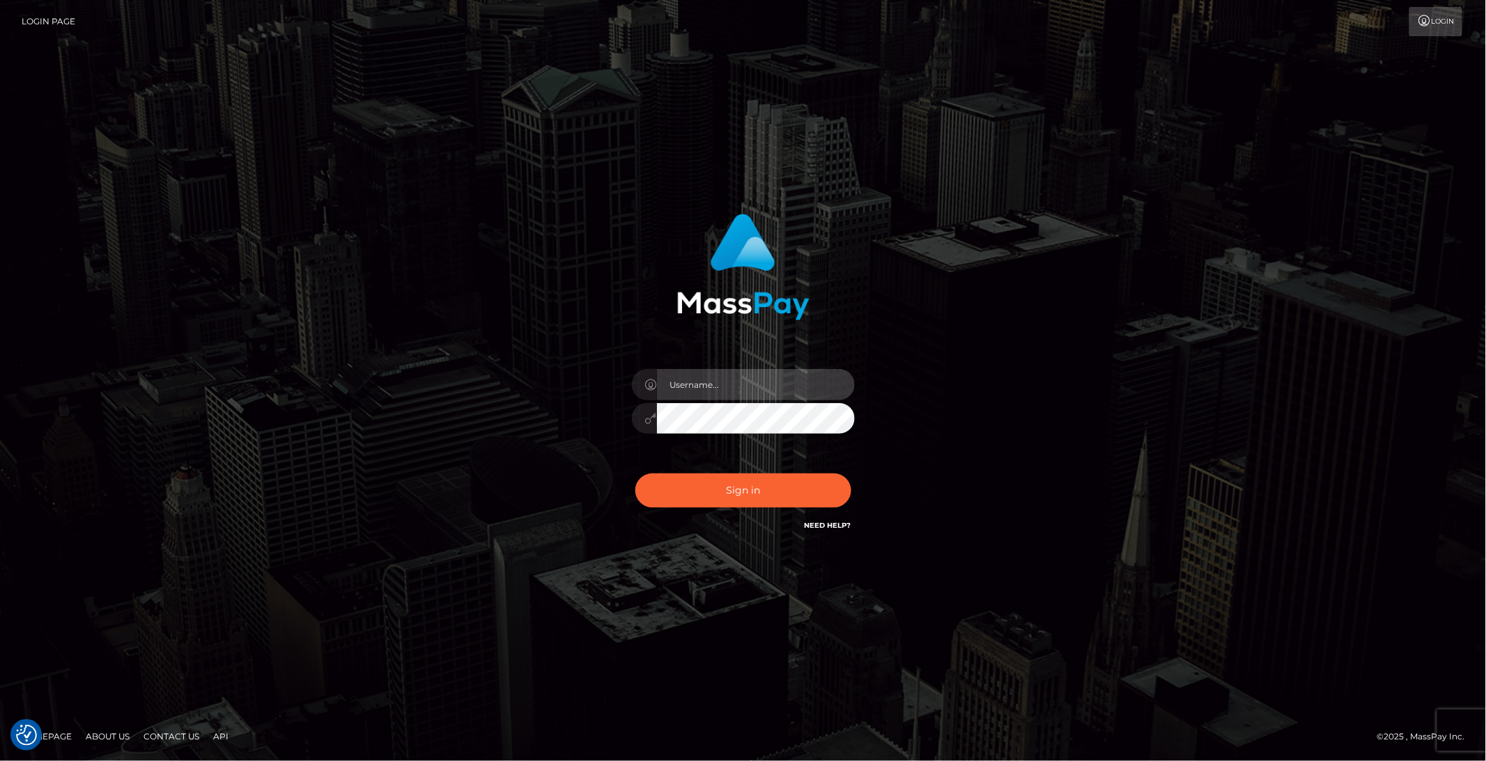
type input "brentg"
click at [713, 469] on div "Sign in Need Help?" at bounding box center [743, 496] width 244 height 62
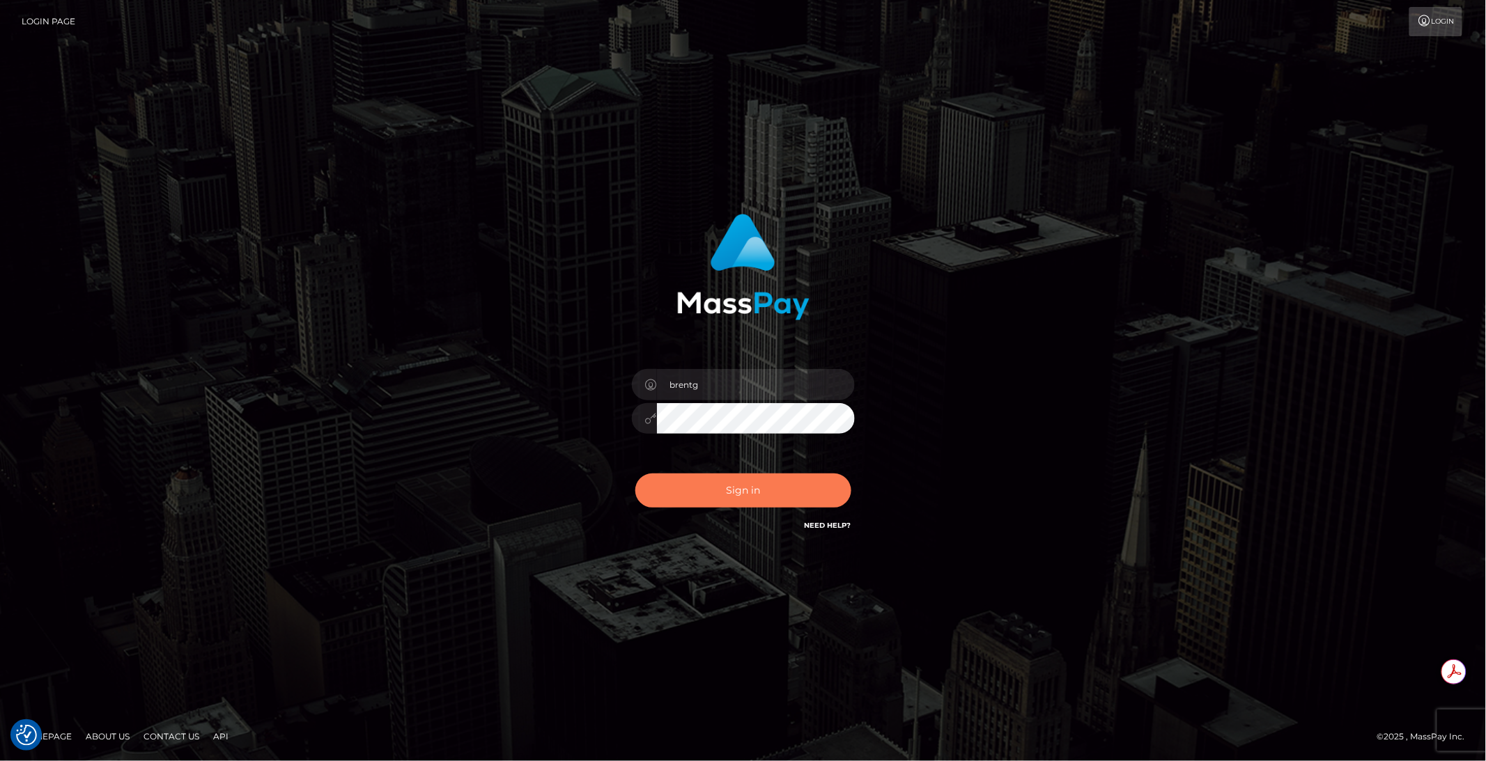
click at [702, 480] on button "Sign in" at bounding box center [743, 491] width 216 height 34
type input "brentg"
click at [731, 486] on button "Sign in" at bounding box center [743, 491] width 216 height 34
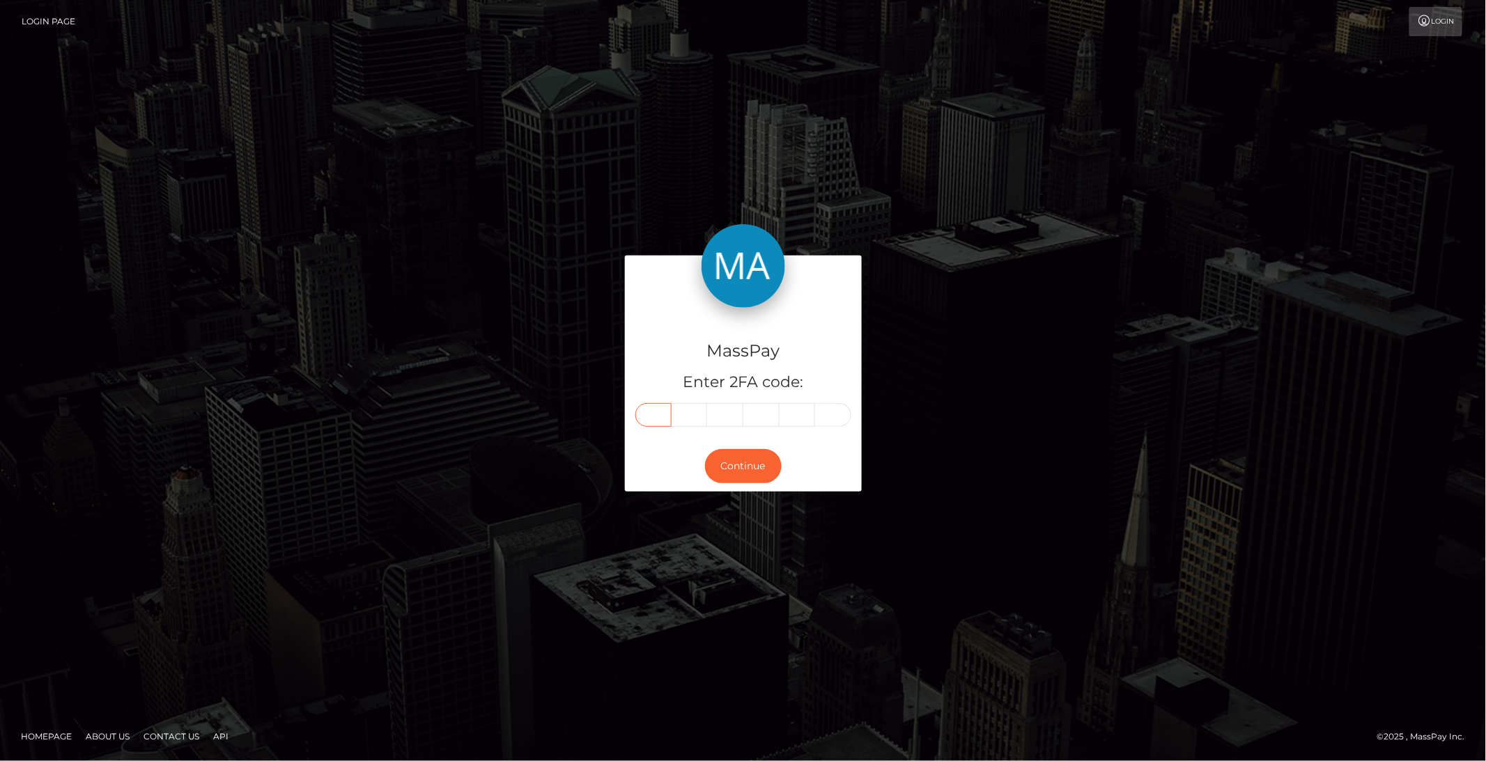
paste input "7"
type input "7"
type input "4"
type input "7"
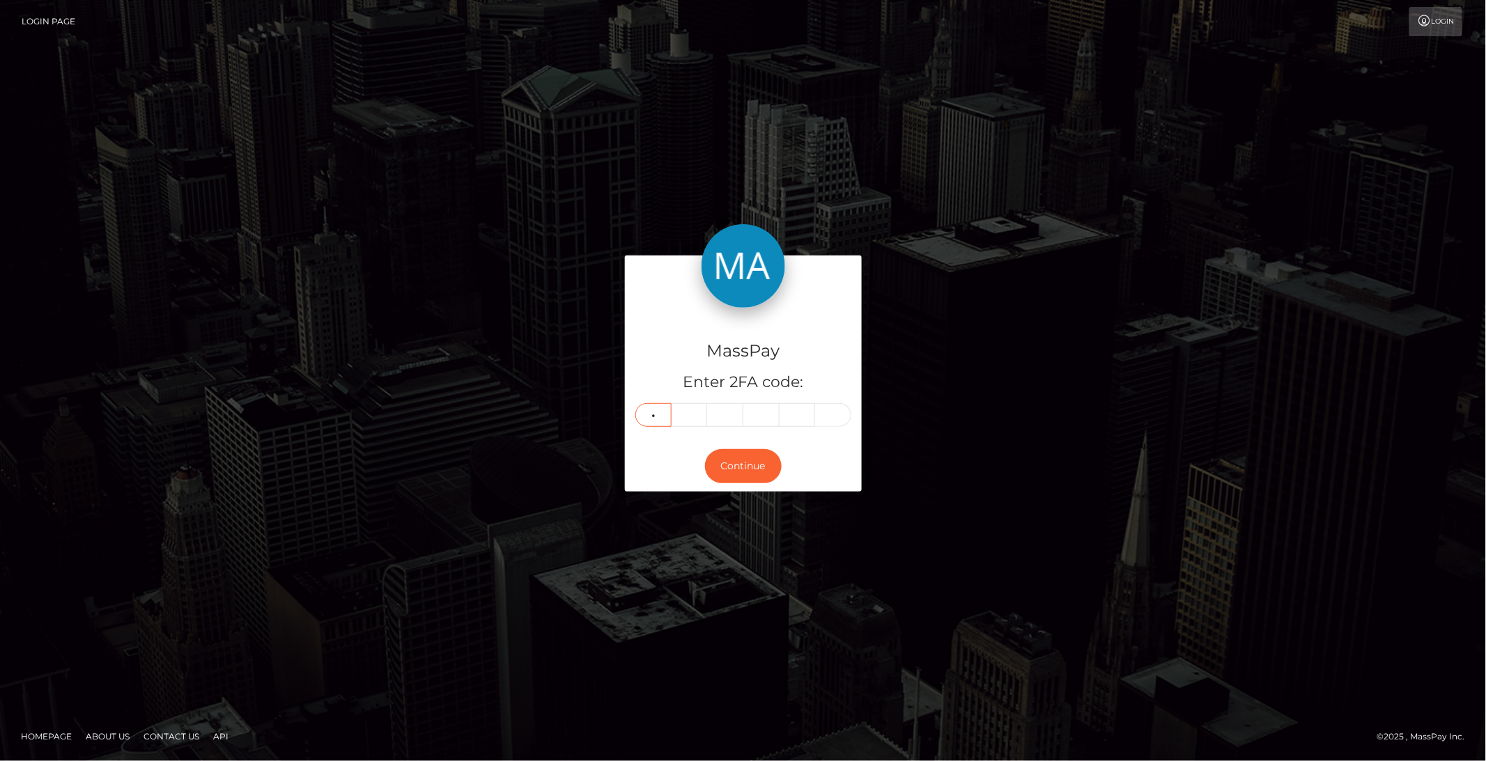
type input "9"
type input "2"
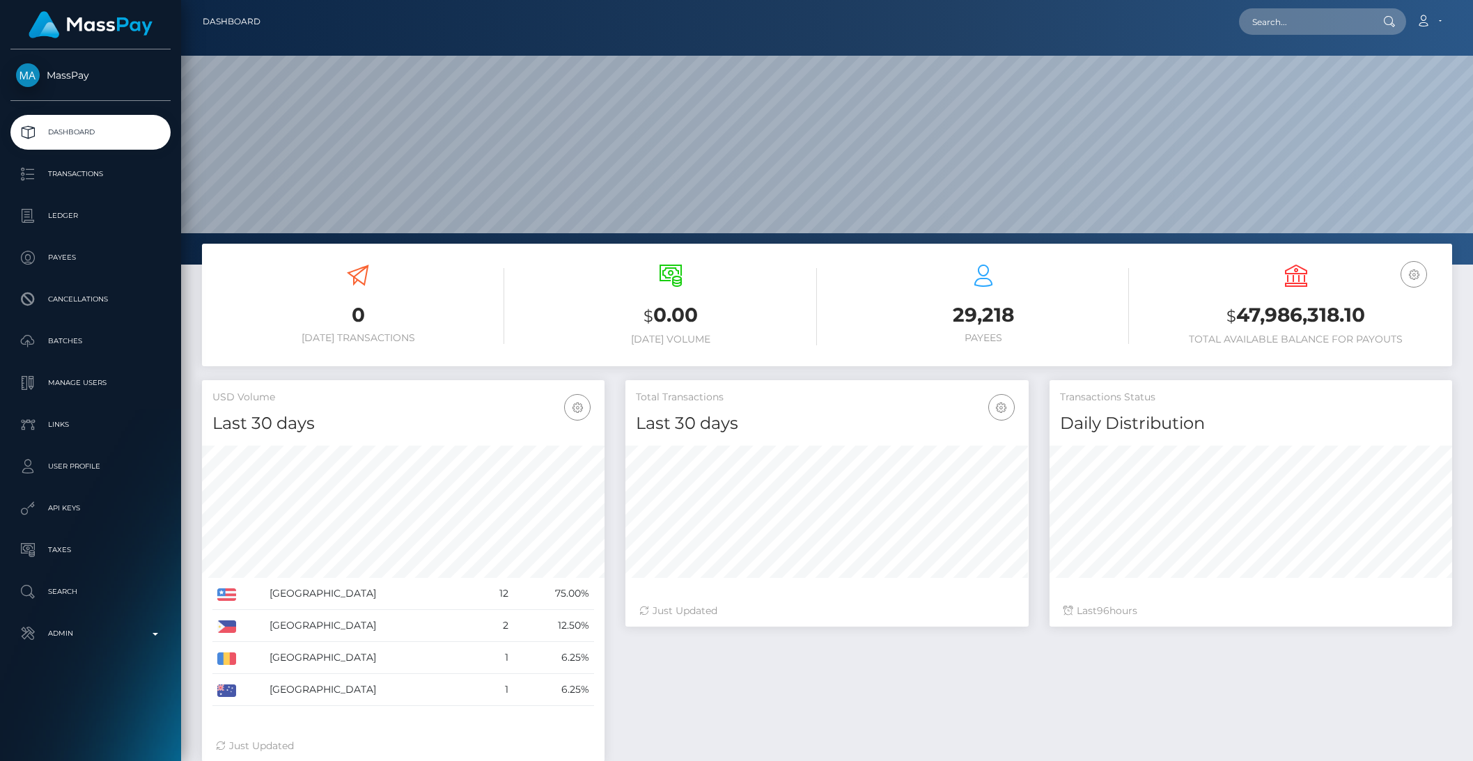
scroll to position [246, 402]
click at [120, 635] on p "Admin" at bounding box center [90, 633] width 149 height 21
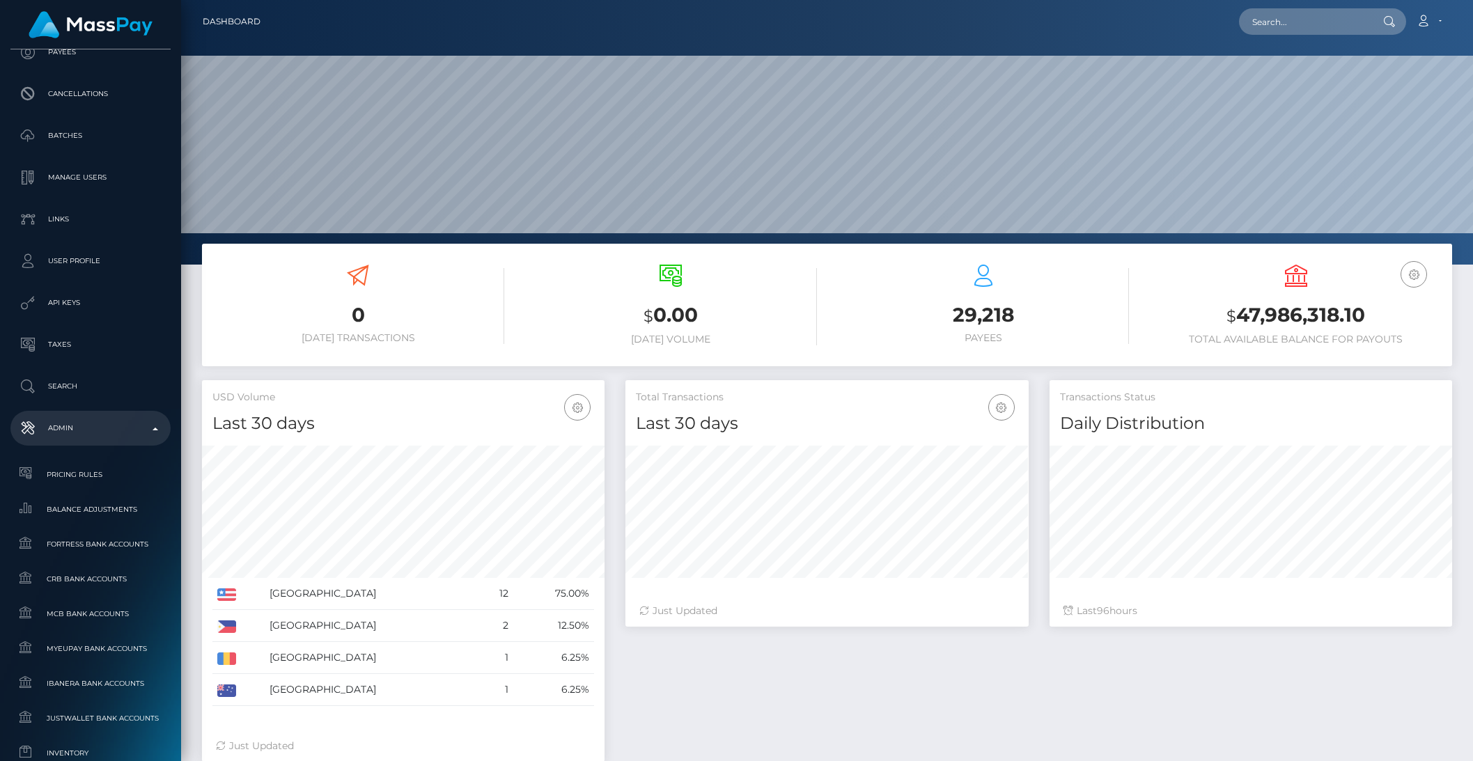
scroll to position [230, 0]
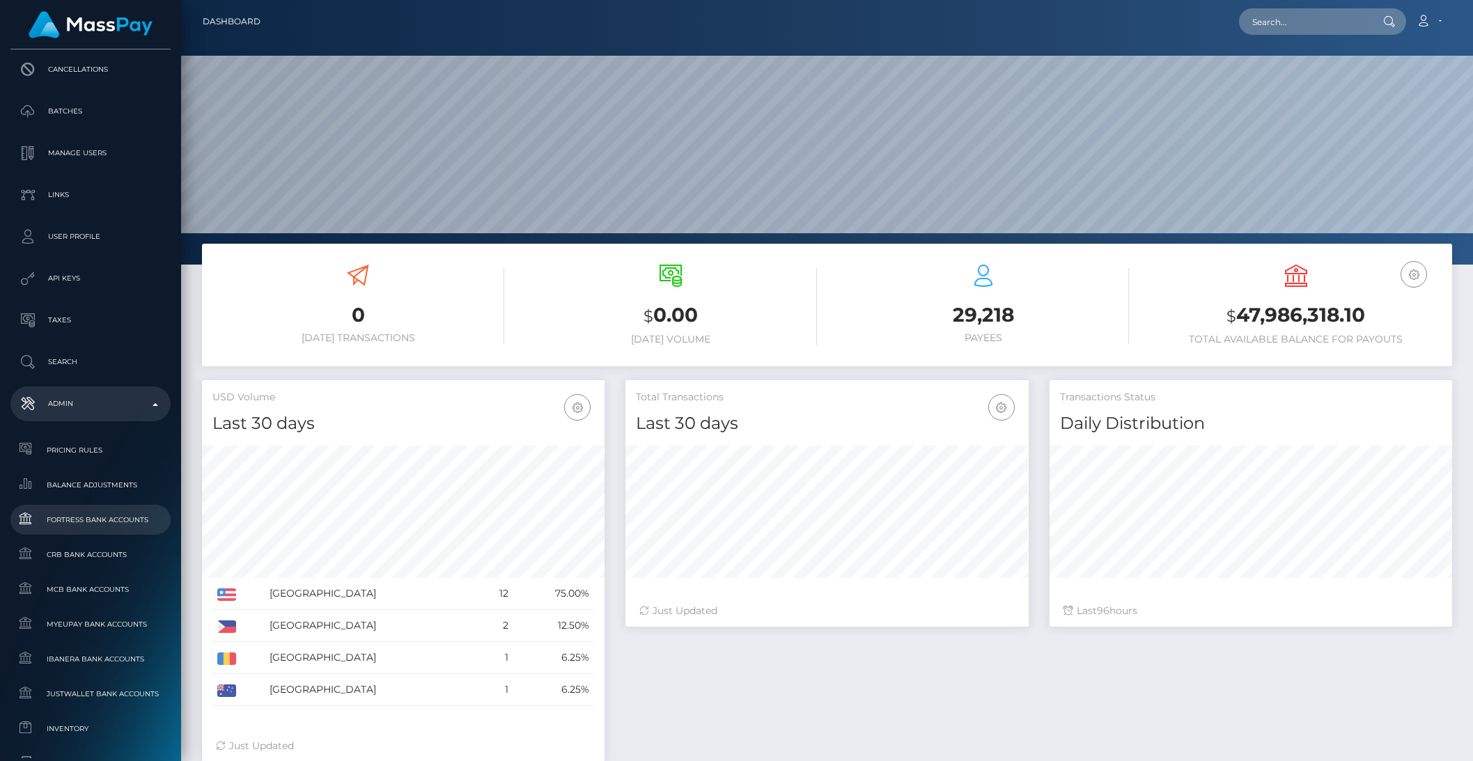
click at [114, 520] on span "Fortress Bank Accounts" at bounding box center [90, 520] width 149 height 16
click at [89, 486] on span "Balance Adjustments" at bounding box center [90, 485] width 149 height 16
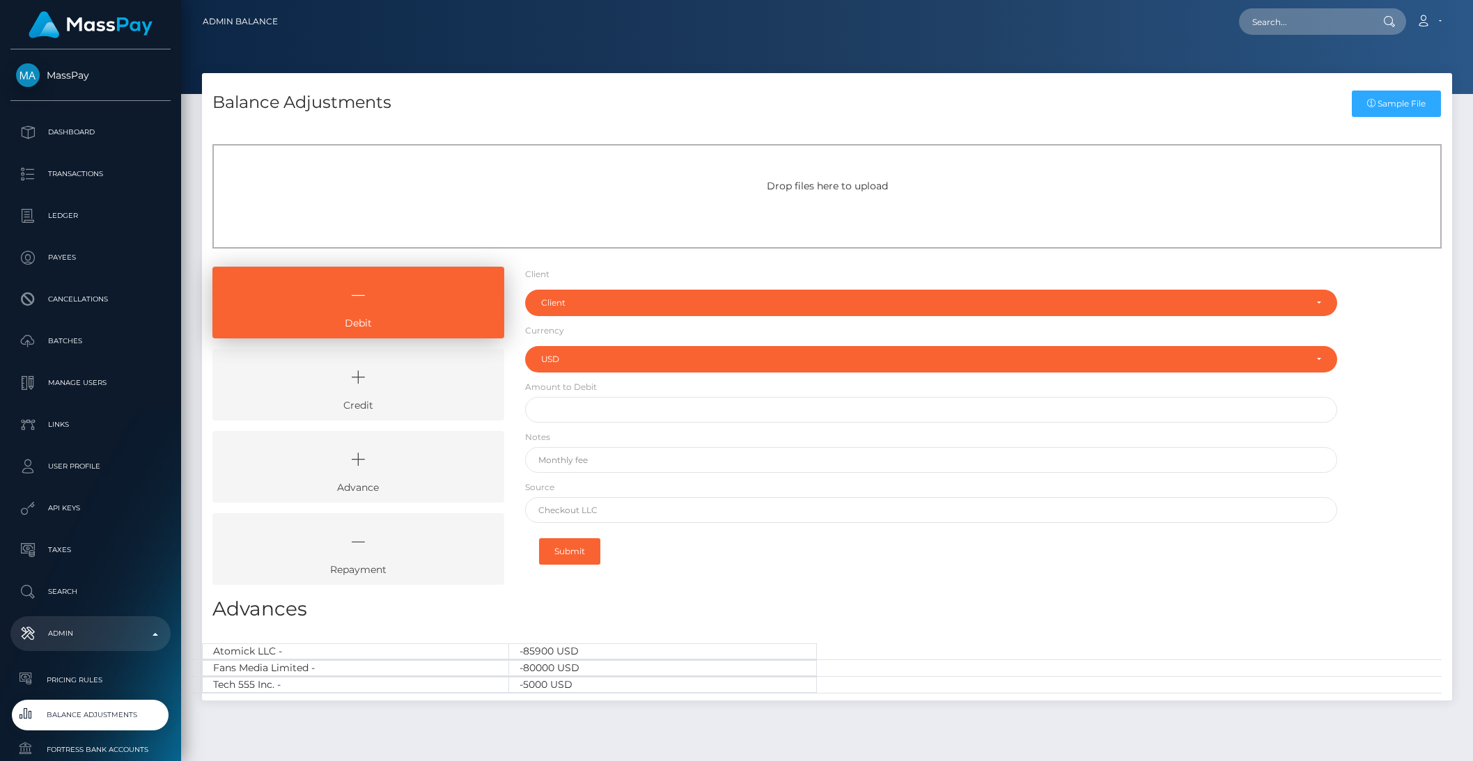
select select "USD"
click at [383, 377] on icon at bounding box center [358, 378] width 260 height 42
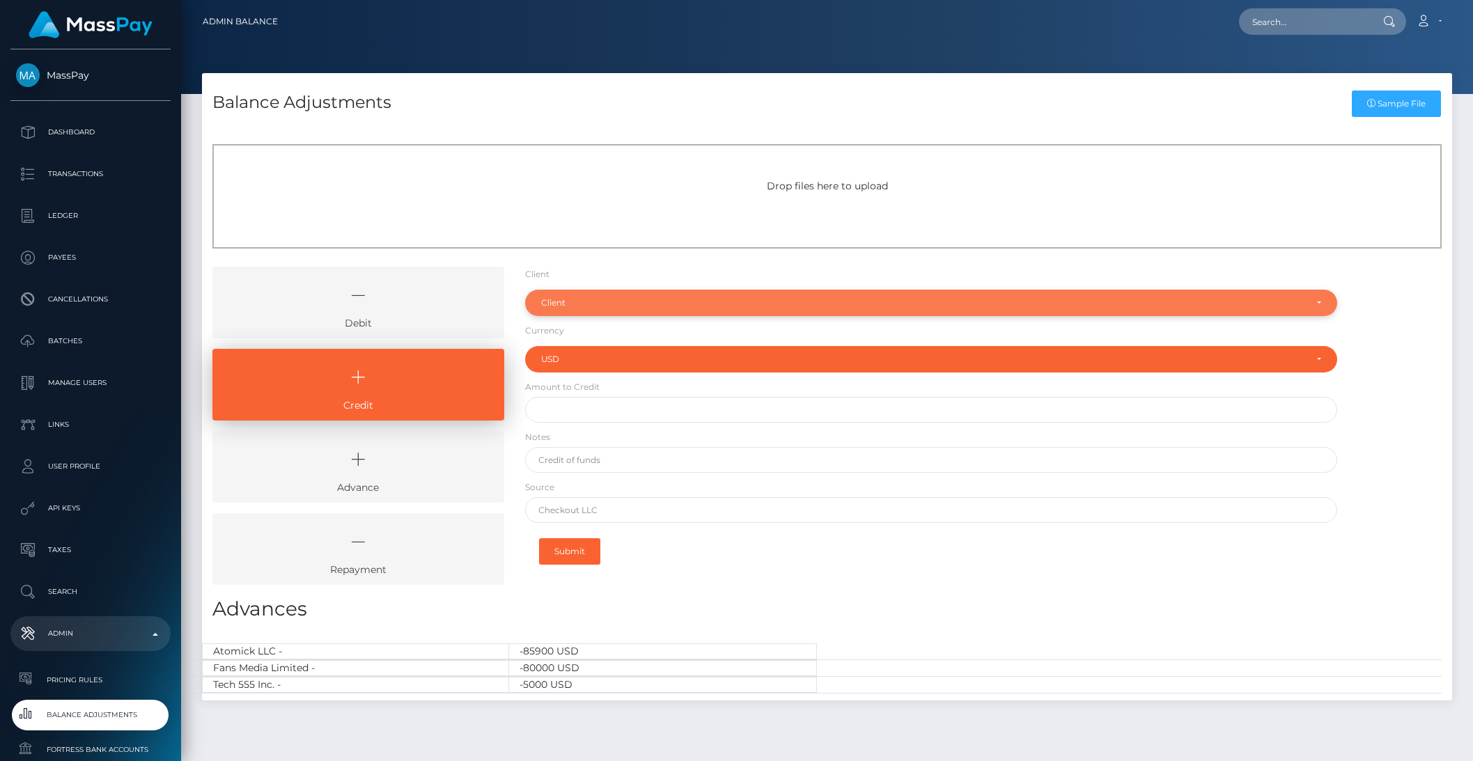
click at [583, 304] on div "Client" at bounding box center [923, 302] width 765 height 11
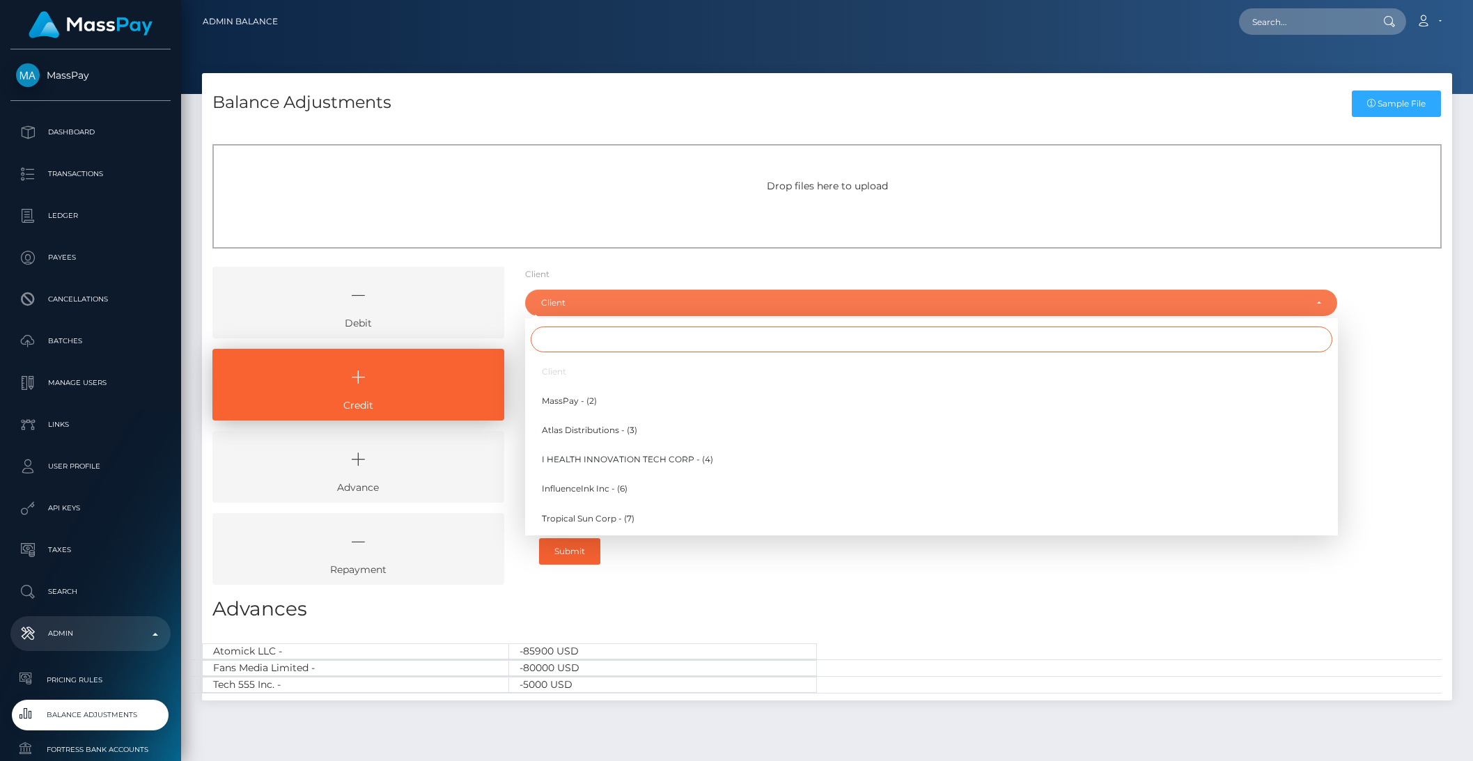
click at [562, 344] on input "Search" at bounding box center [932, 340] width 802 height 26
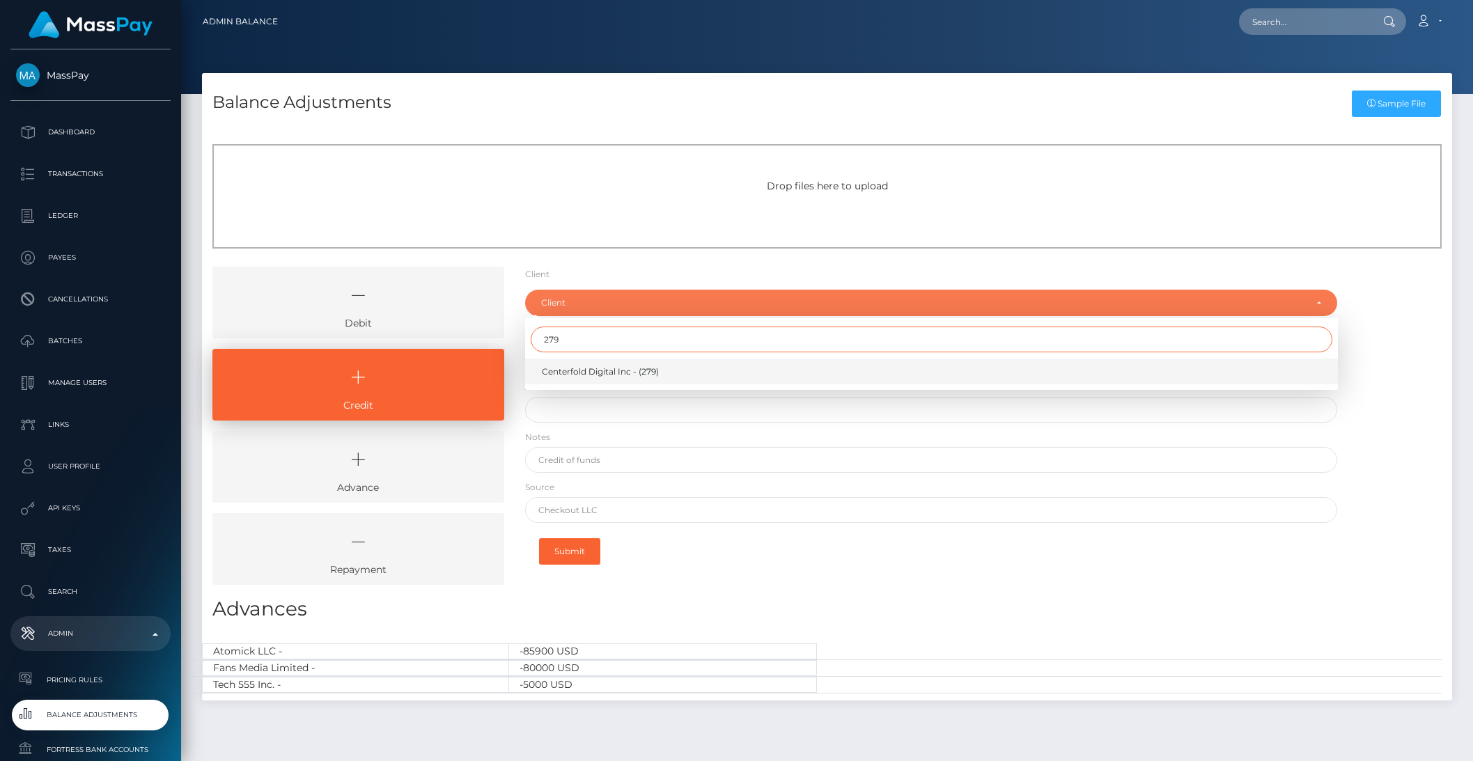
type input "279"
click at [561, 369] on span "Centerfold Digital Inc - (279)" at bounding box center [600, 372] width 117 height 13
select select "279"
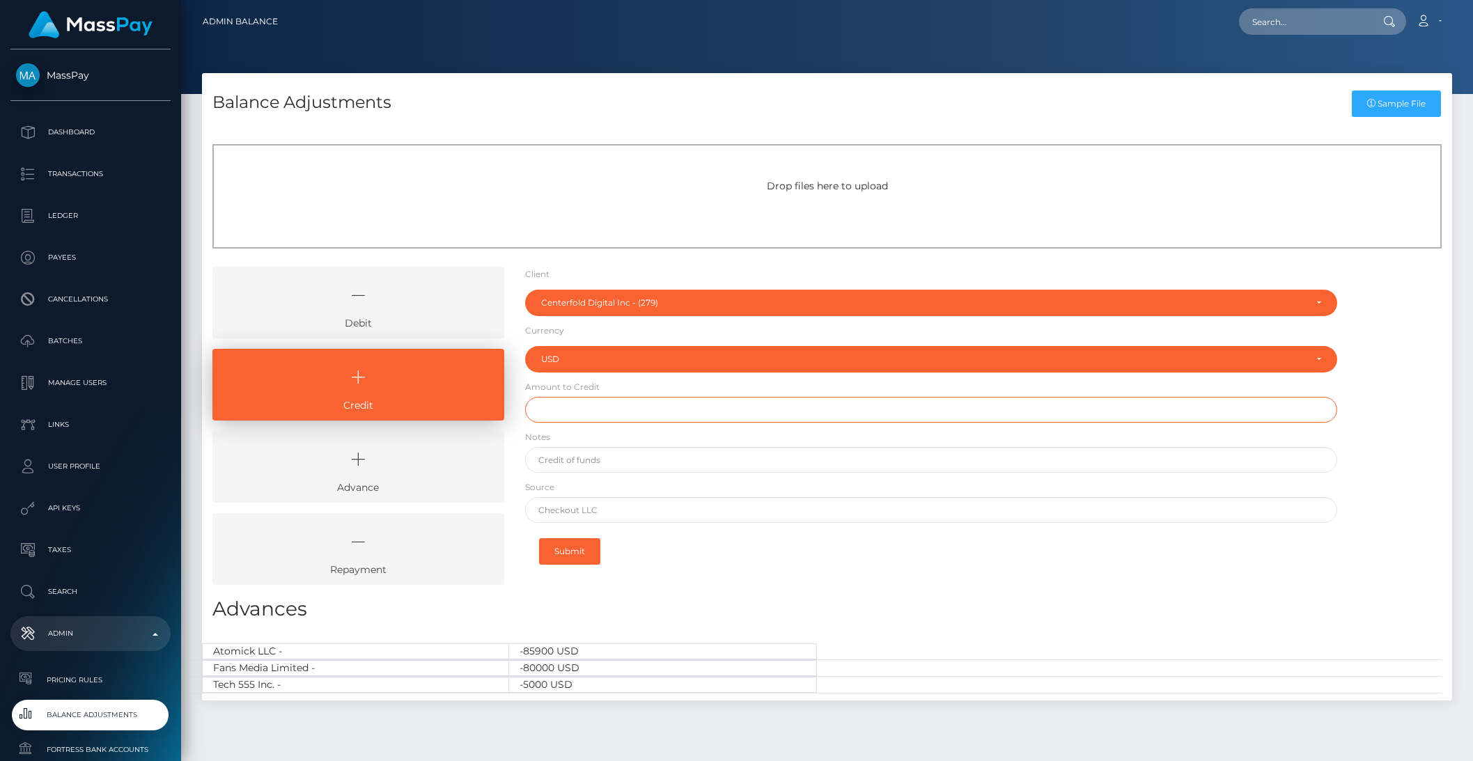
click at [577, 417] on input "text" at bounding box center [931, 410] width 813 height 26
type input "$56.63"
click at [605, 464] on input "text" at bounding box center [931, 460] width 813 height 26
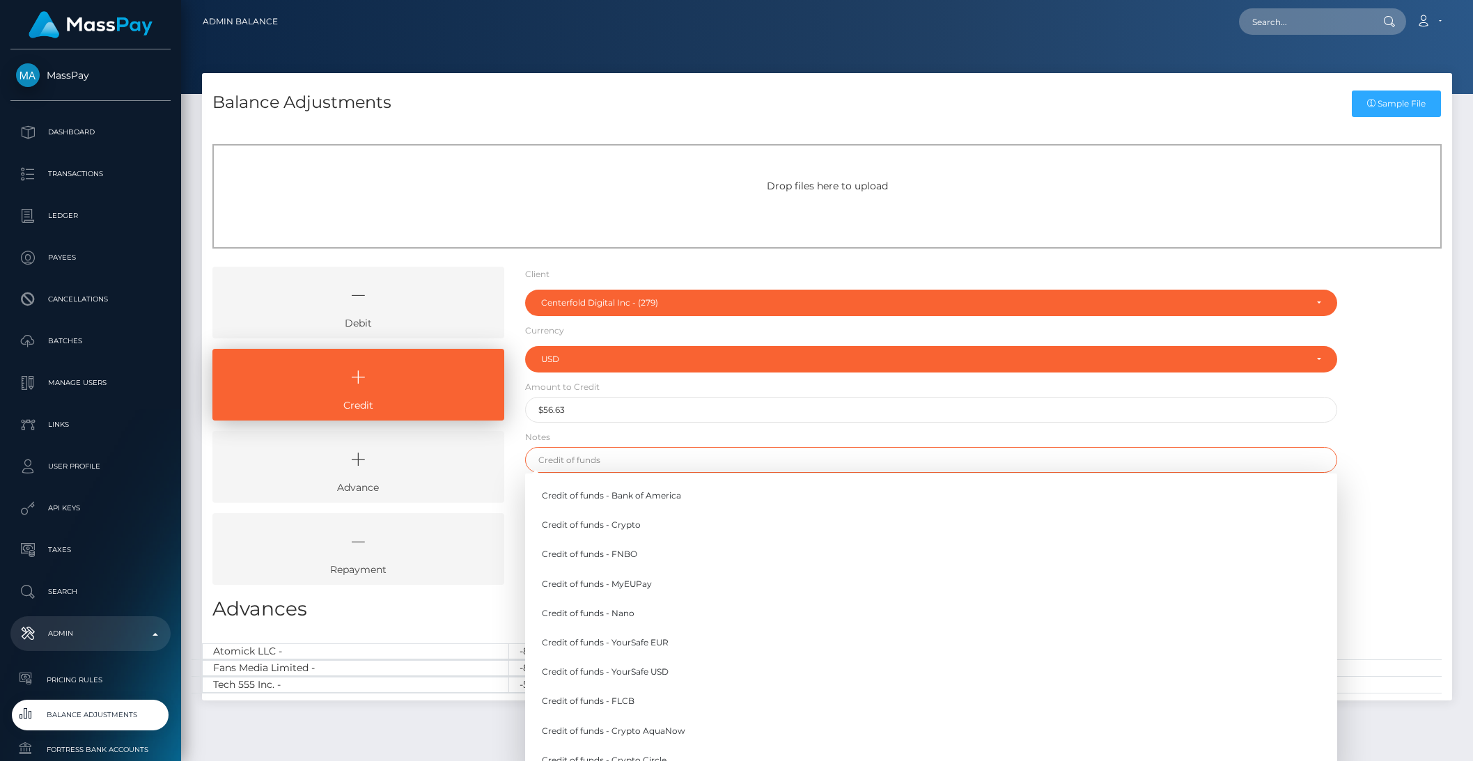
paste input "Reimbursement for transaction - a649f0c9-9474-11f0-bd85-0694aced620b (Ref #GRN3…"
type input "Reimbursement for transaction - a649f0c9-9474-11f0-bd85-0694aced620b (Ref #GRN3…"
click at [929, 436] on form "Client Client MassPay - (2) Atlas Distributions - (3) I HEALTH INNOVATION TECH …" at bounding box center [931, 420] width 813 height 307
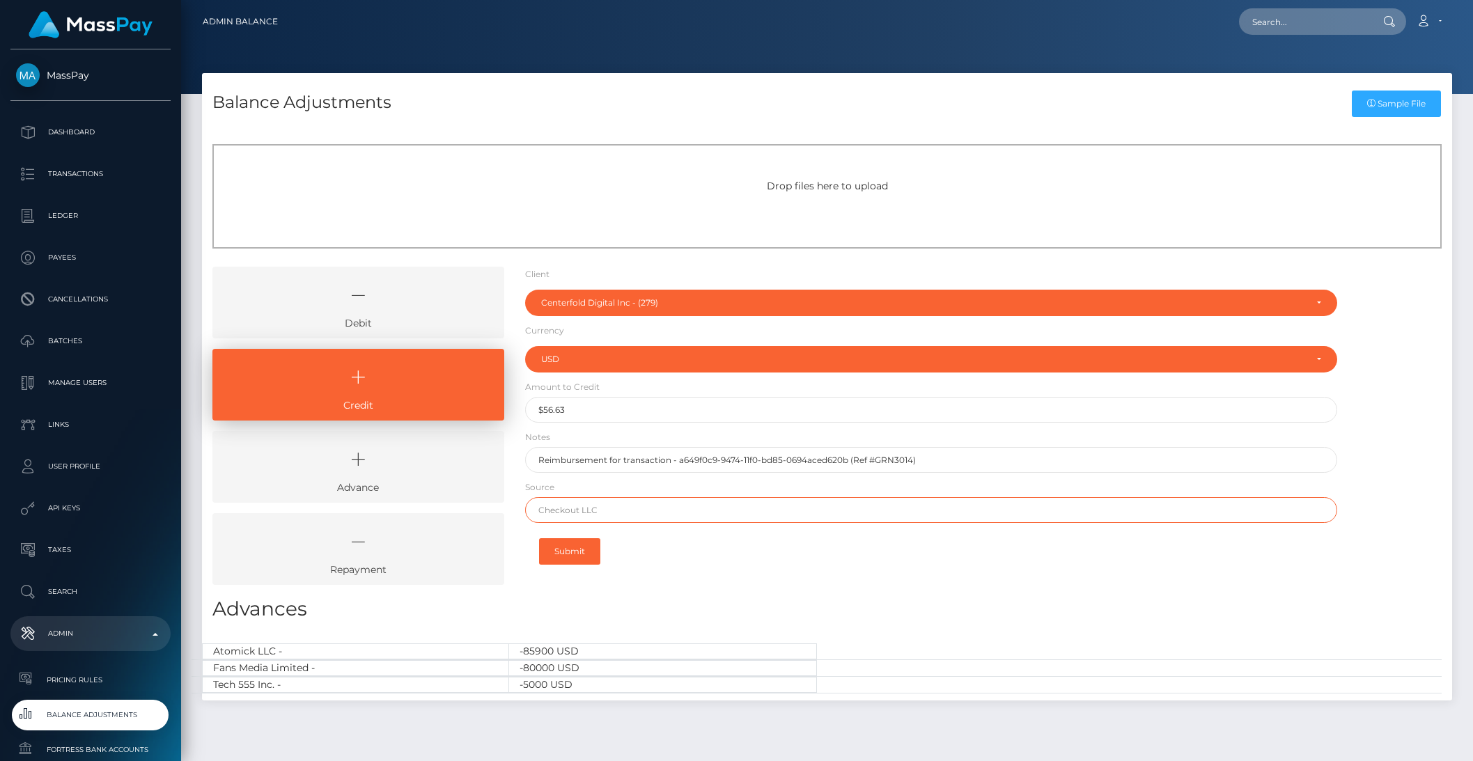
click at [602, 509] on input "text" at bounding box center [931, 510] width 813 height 26
type input "MassPay"
click at [570, 560] on button "Submit" at bounding box center [569, 551] width 61 height 26
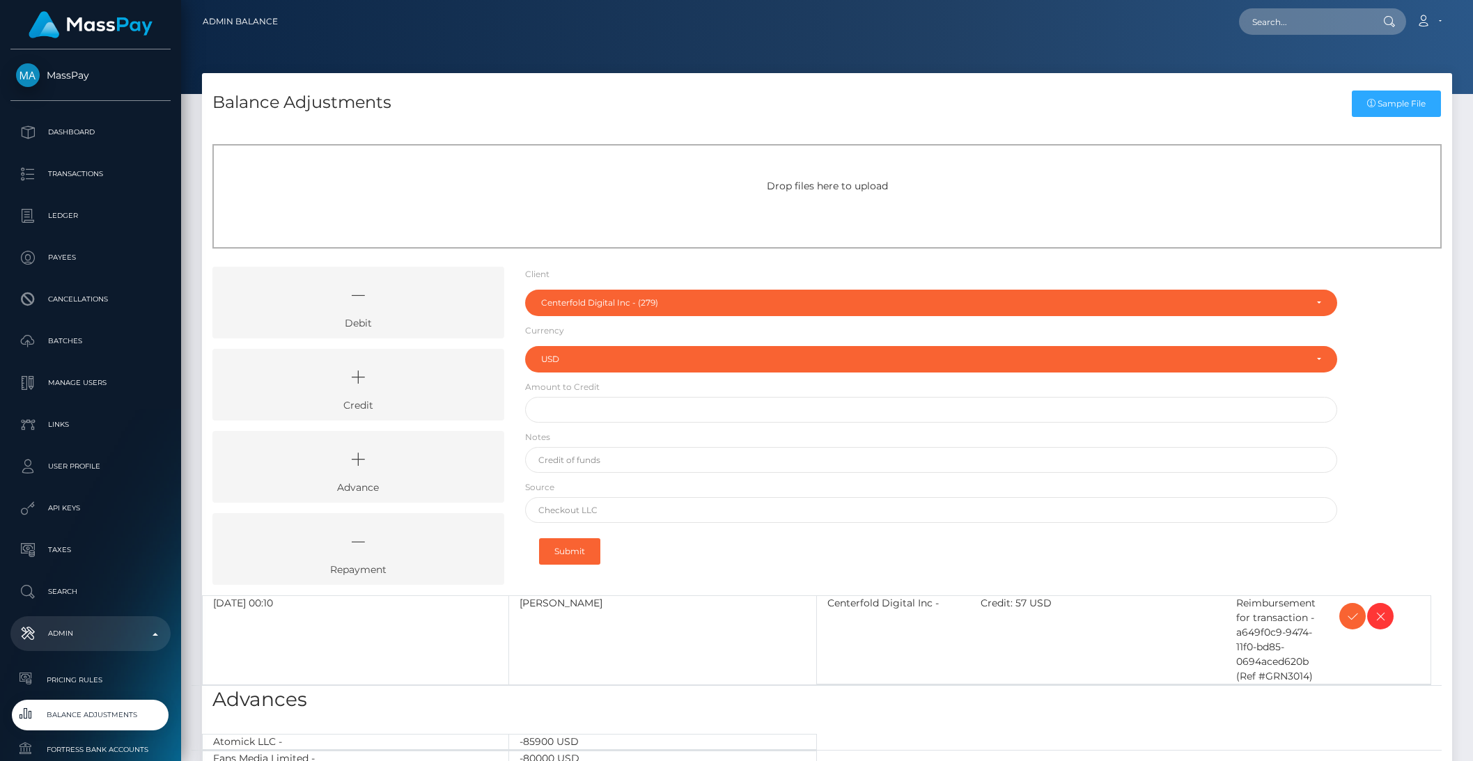
select select "279"
select select "USD"
click at [1349, 612] on icon at bounding box center [1352, 616] width 17 height 17
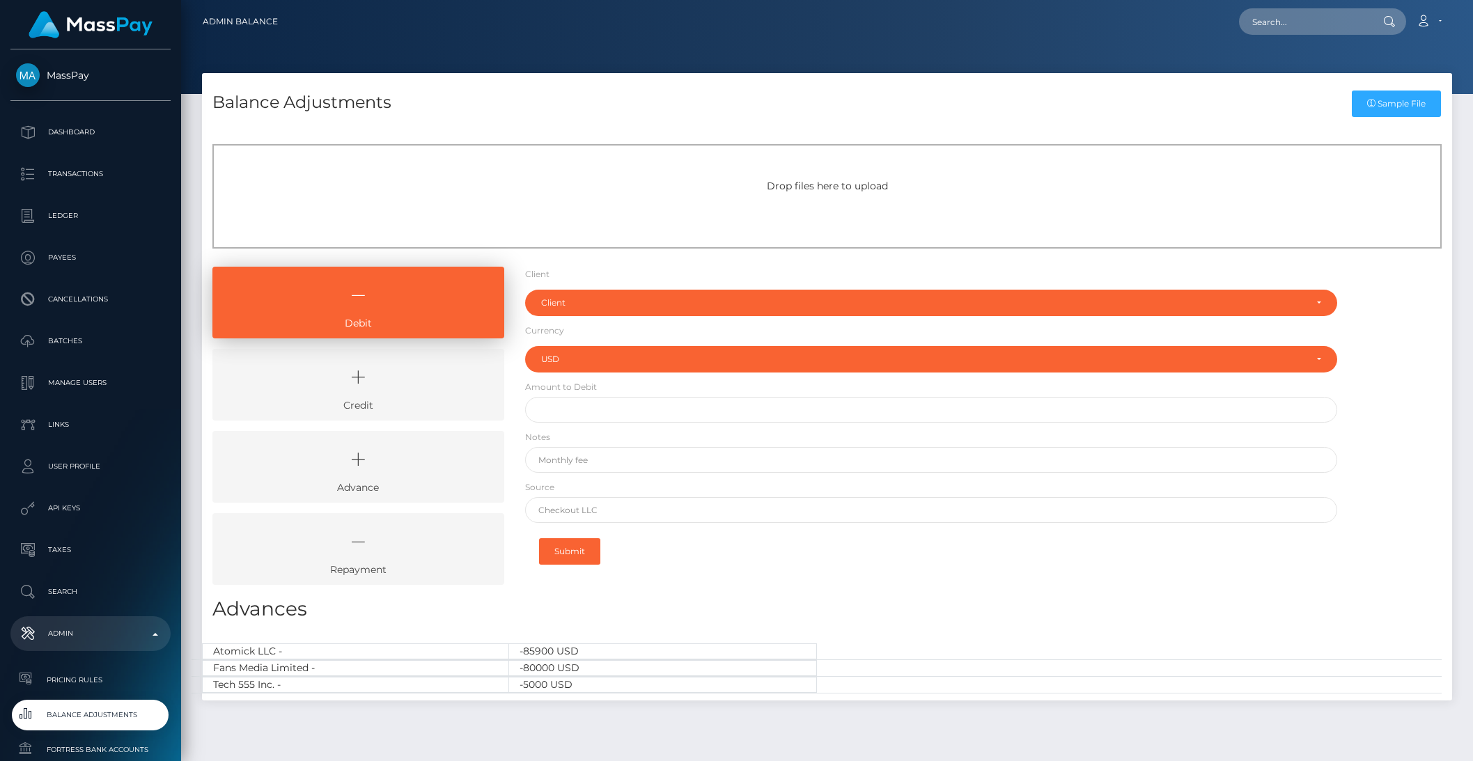
select select "USD"
click at [92, 377] on p "Manage Users" at bounding box center [90, 383] width 149 height 21
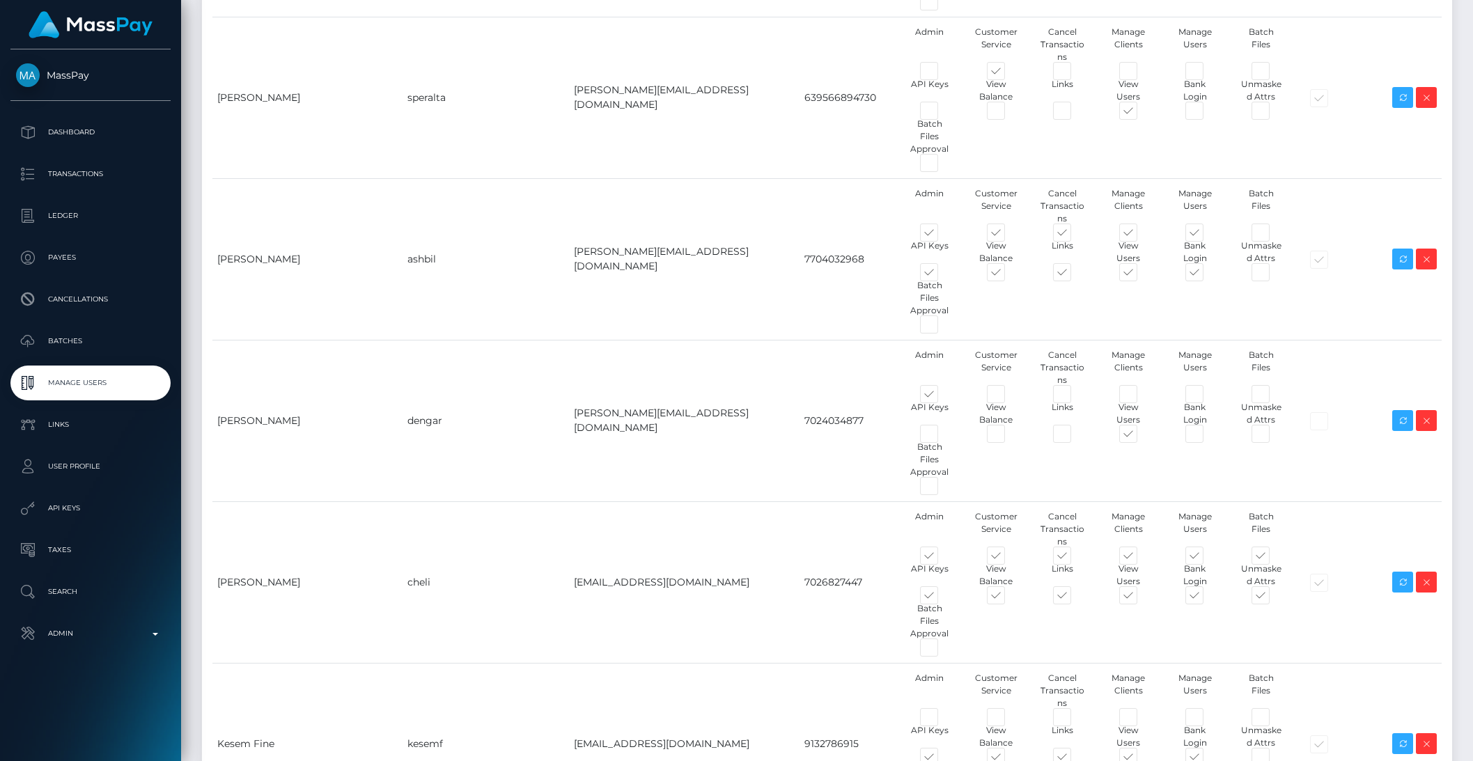
scroll to position [5316, 0]
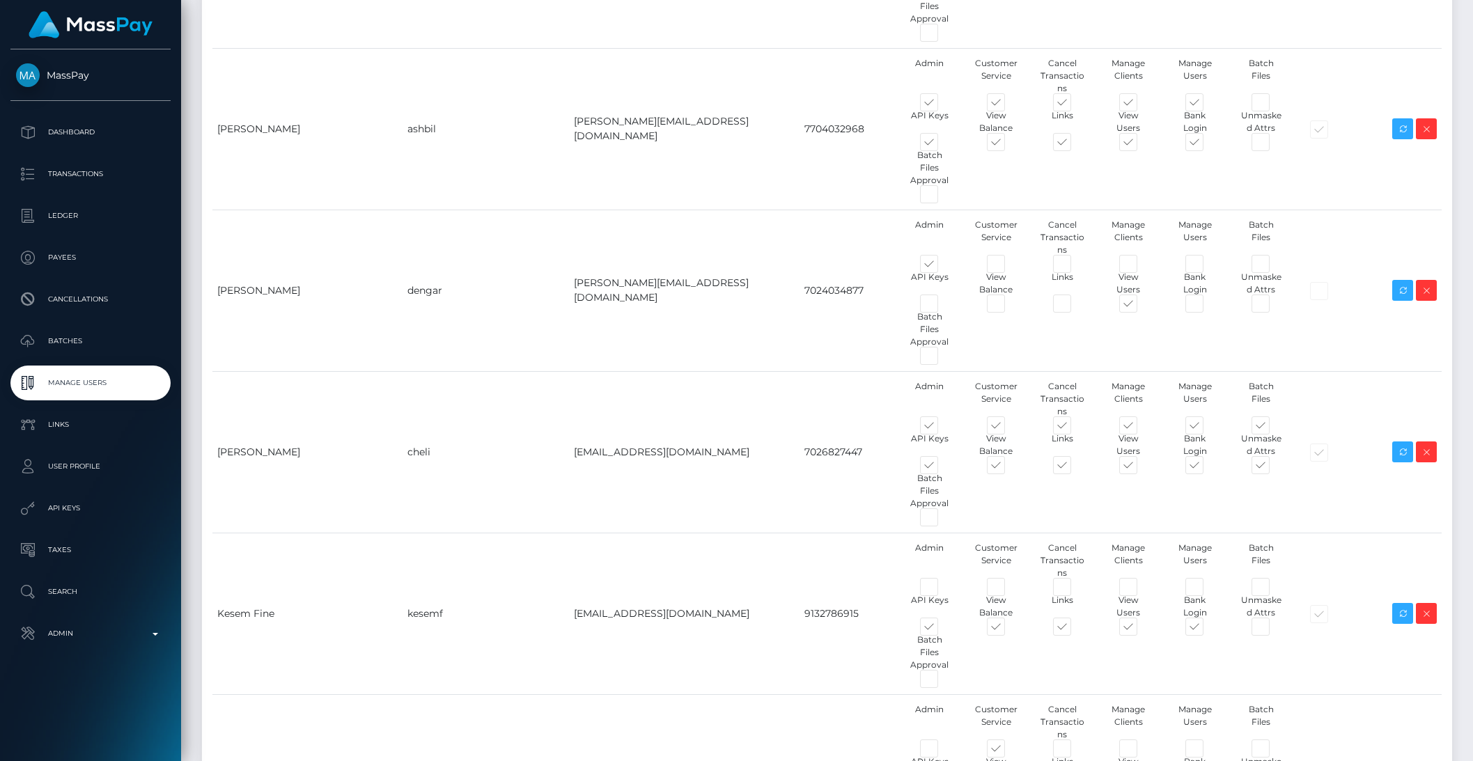
type input "[DOMAIN_NAME]"
type input "jim@masspay.io"
type input "7022386091"
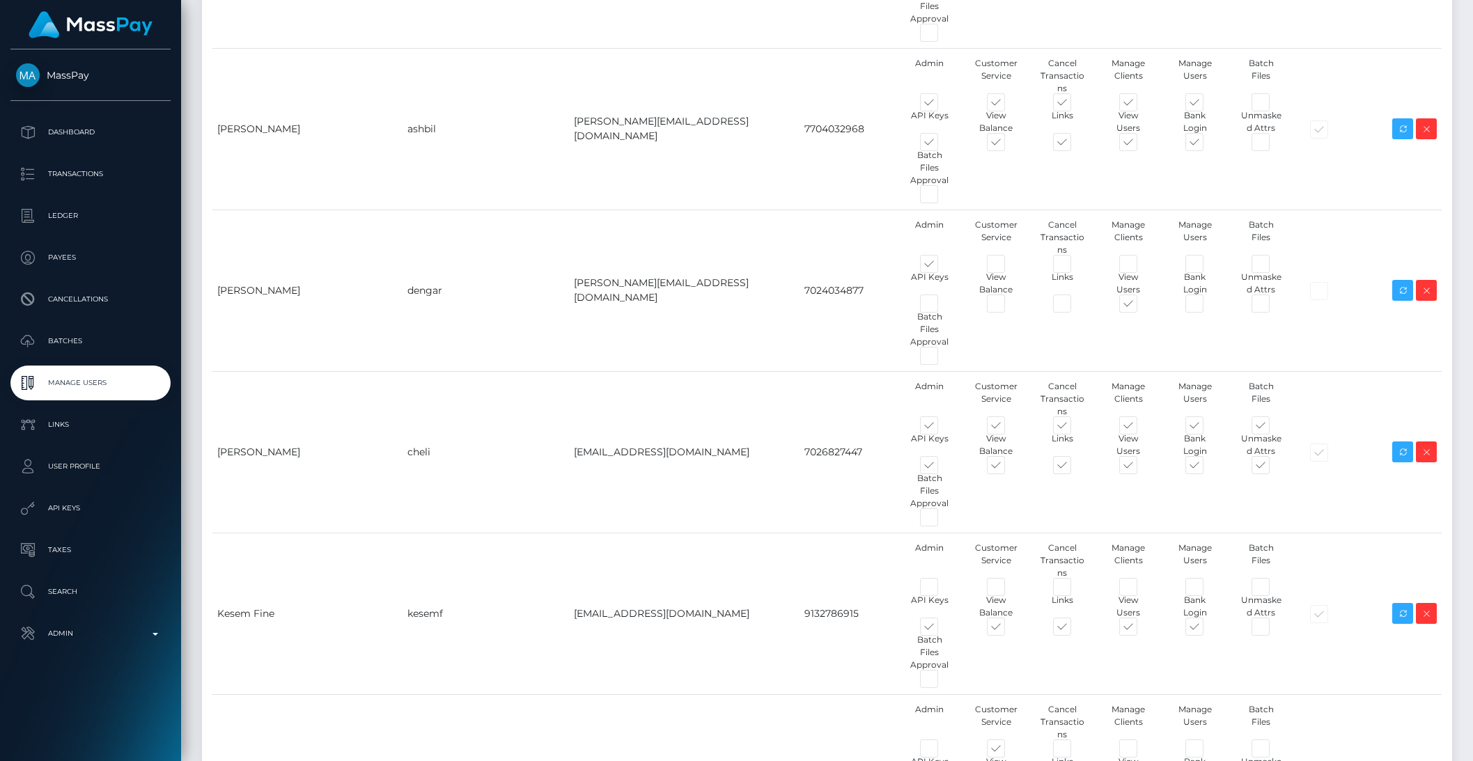
type input "Jim"
type input "Green"
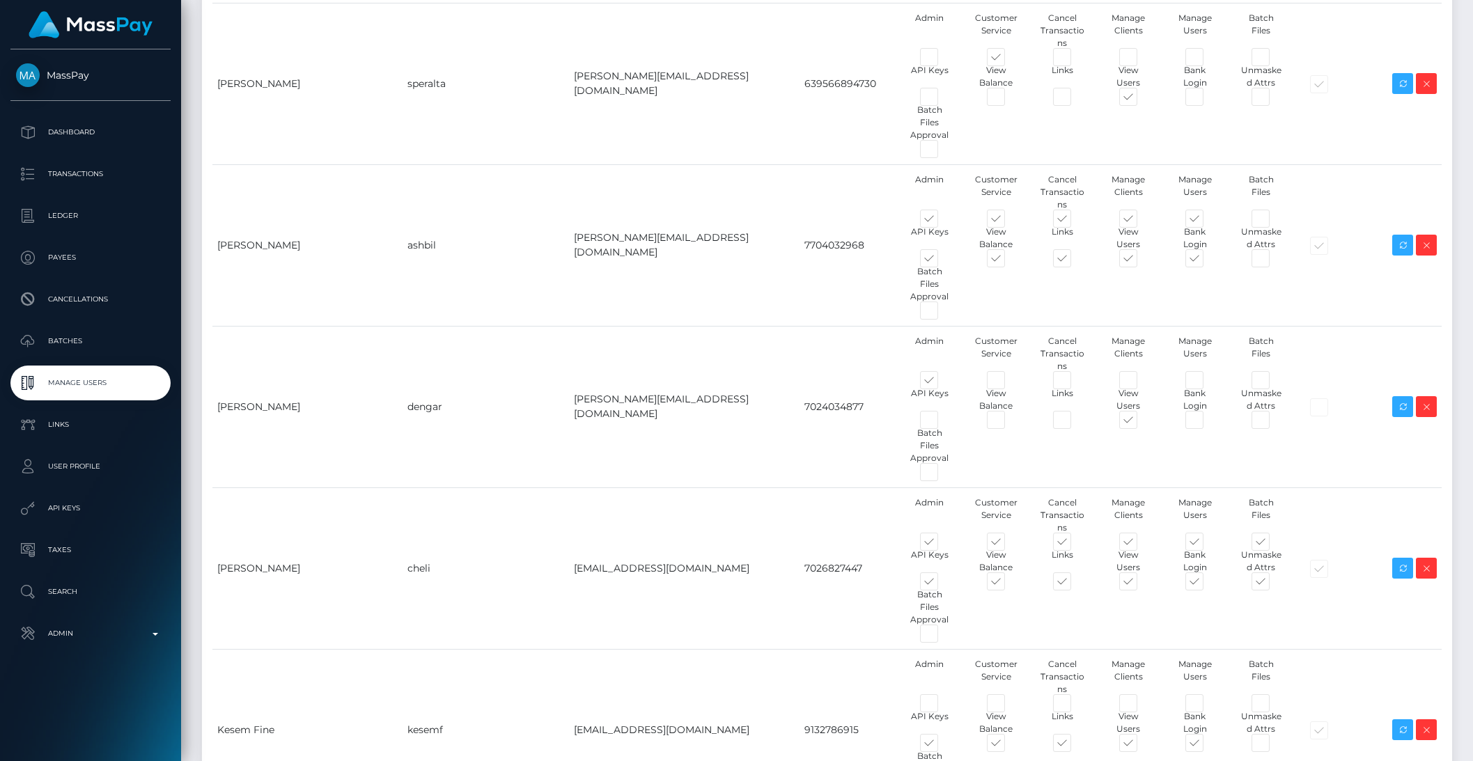
scroll to position [5453, 0]
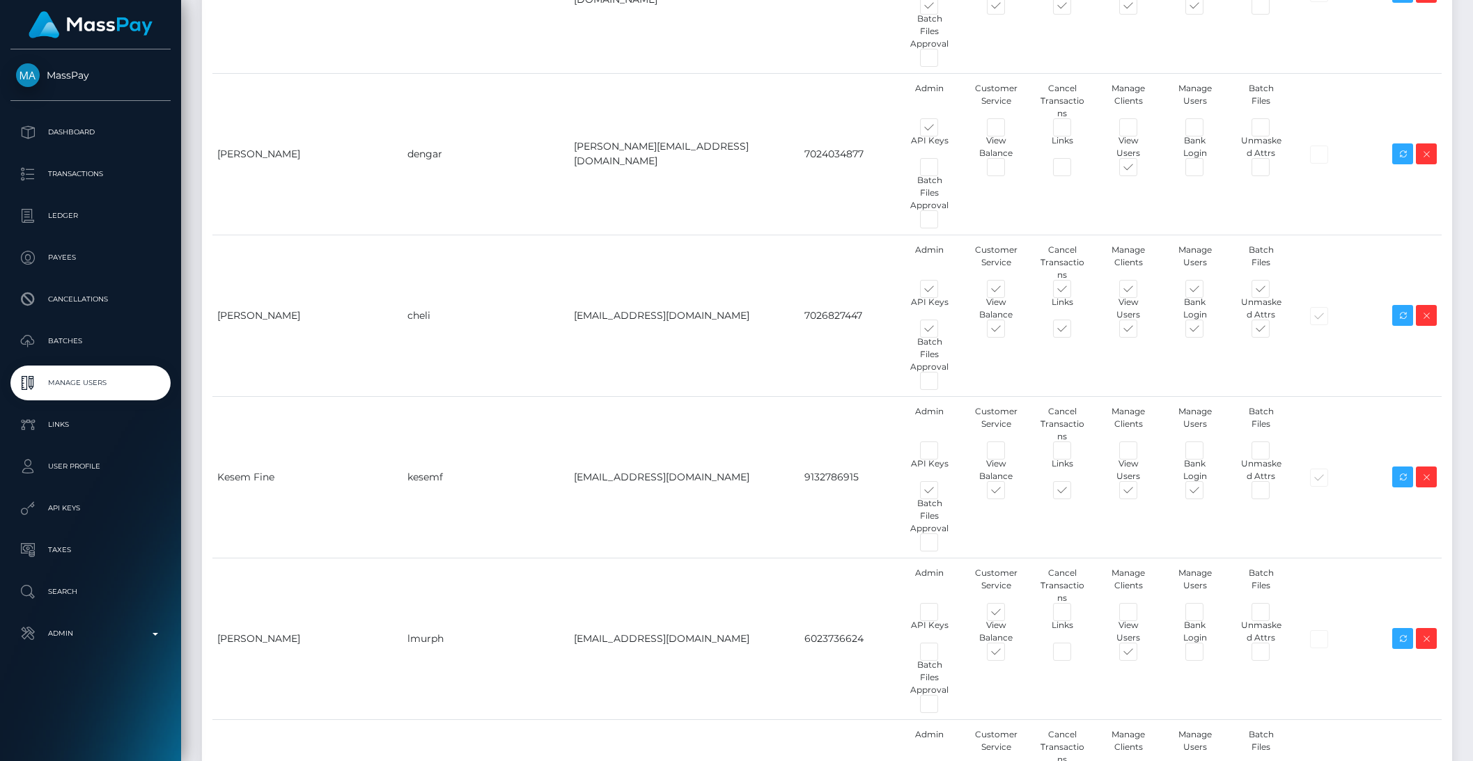
type input "brentg"
checkbox input "true"
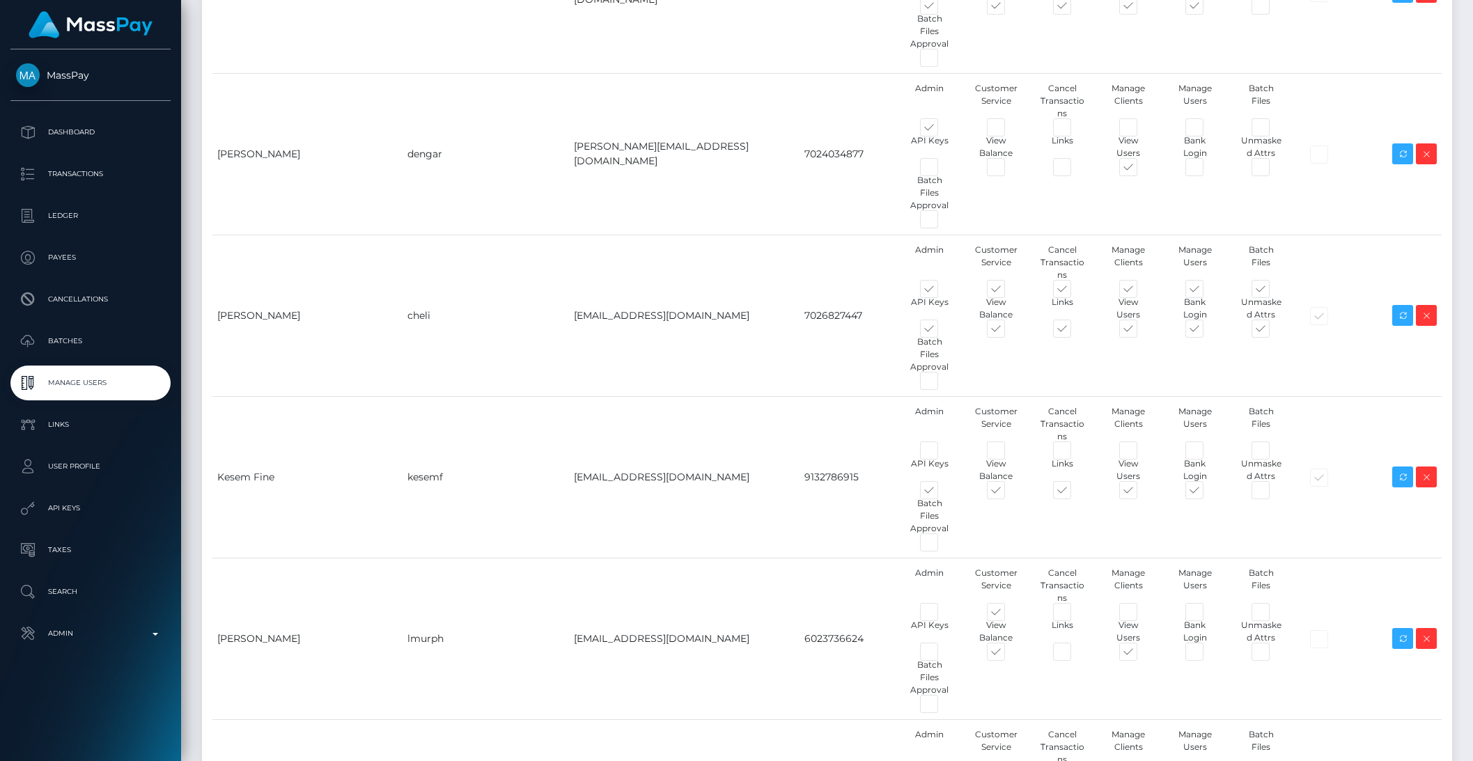
checkbox input "true"
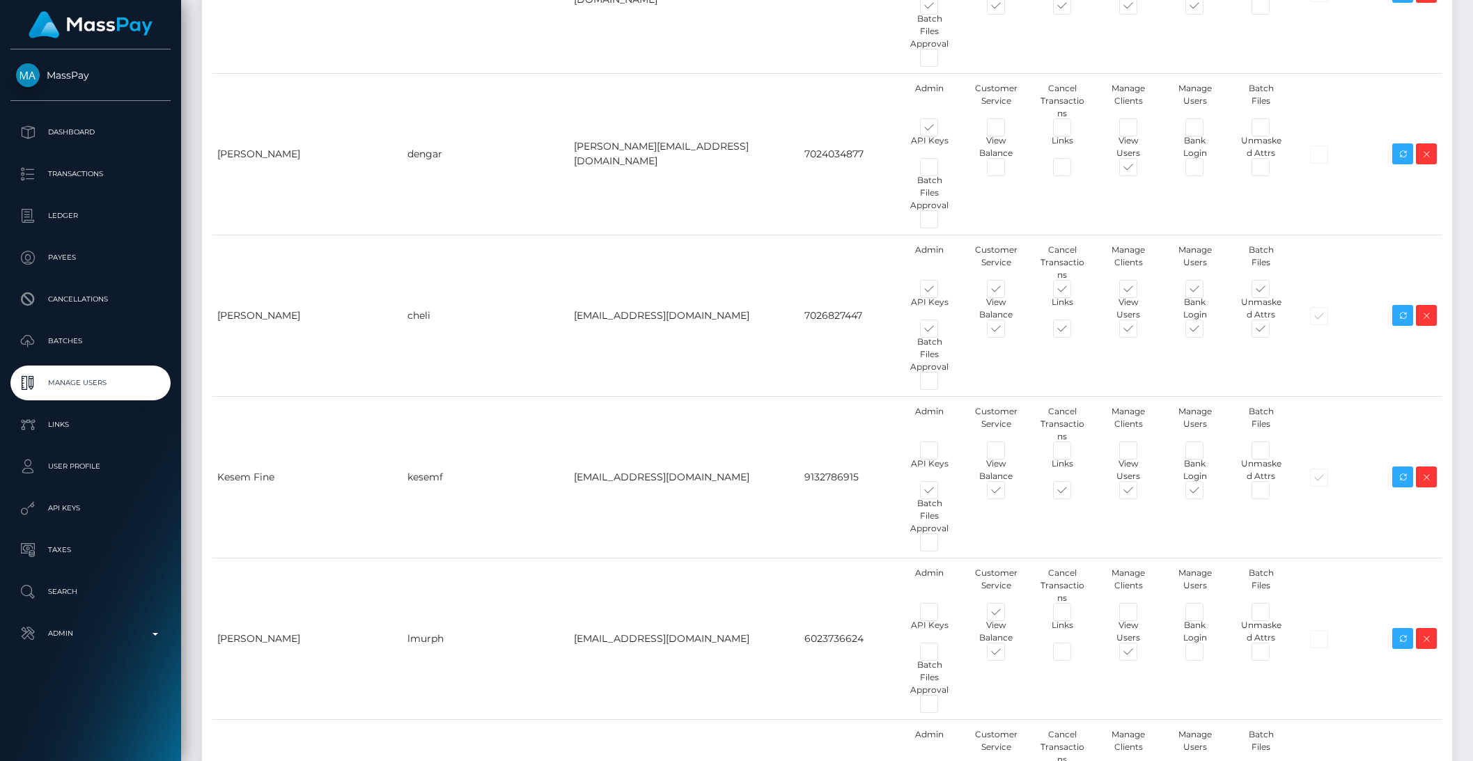
checkbox input "false"
click at [73, 141] on p "Dashboard" at bounding box center [90, 132] width 149 height 21
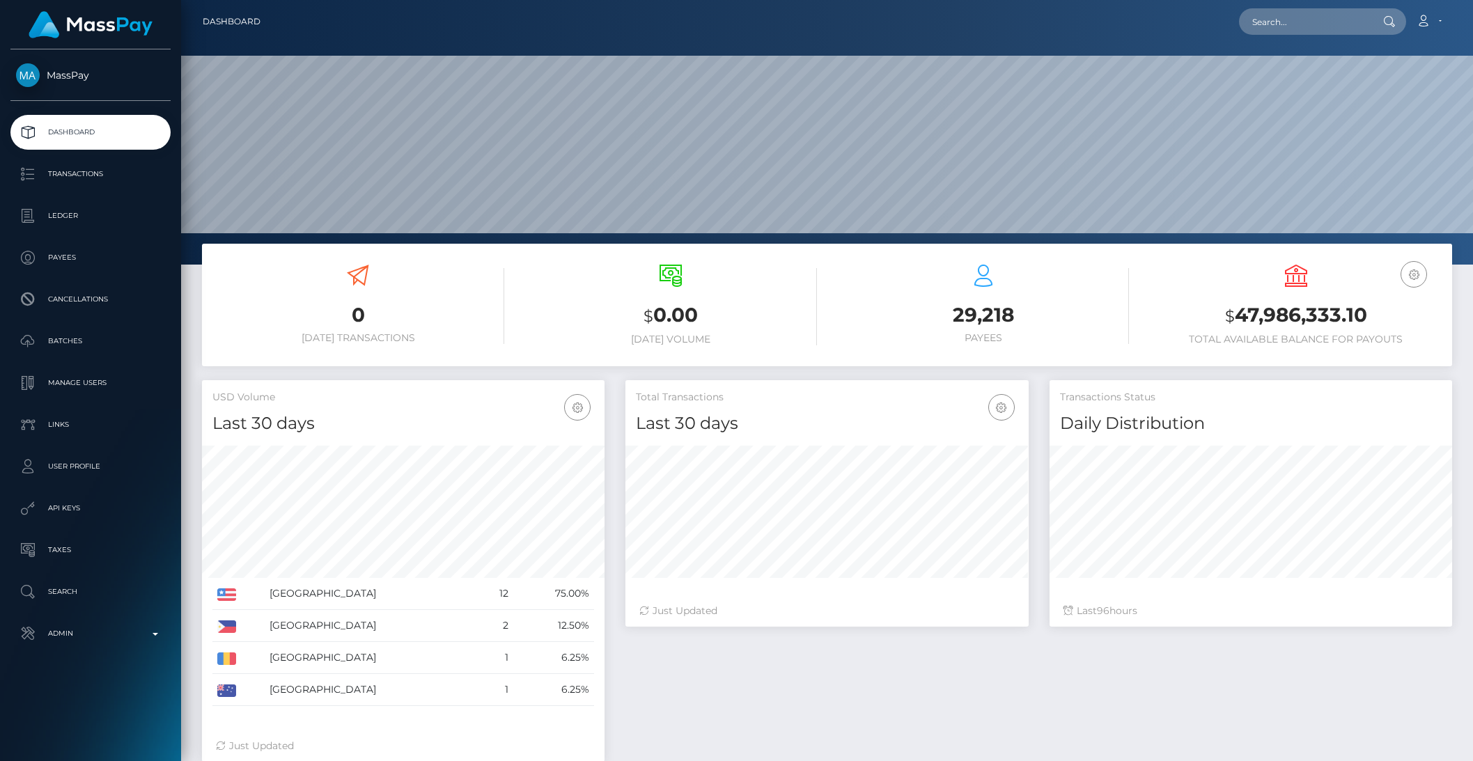
scroll to position [246, 402]
